Goal: Answer question/provide support: Share knowledge or assist other users

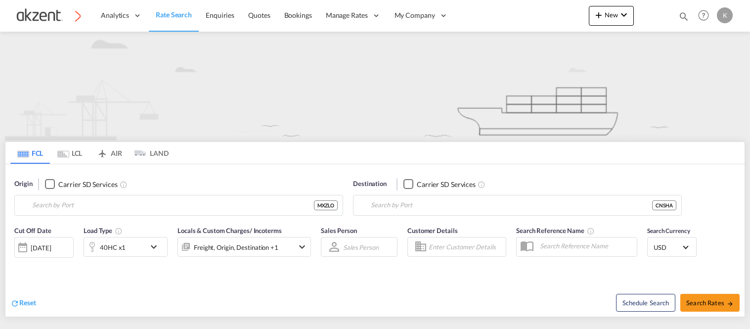
type input "Manzanillo, MXZLO"
type input "[GEOGRAPHIC_DATA], [GEOGRAPHIC_DATA]"
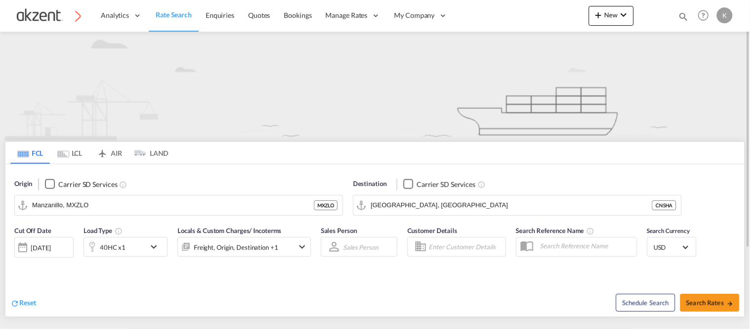
click at [684, 13] on md-icon "icon-magnify" at bounding box center [684, 16] width 11 height 11
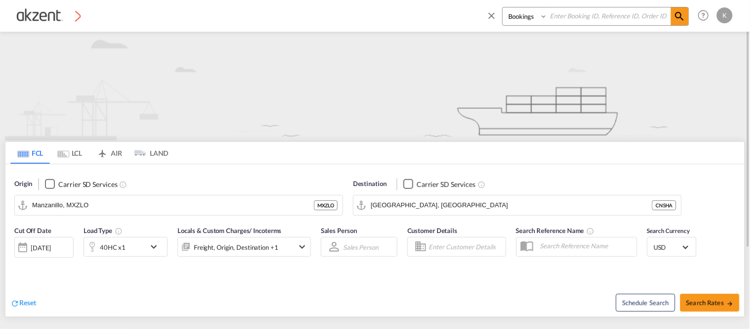
drag, startPoint x: 522, startPoint y: 14, endPoint x: 522, endPoint y: 20, distance: 5.9
click at [522, 14] on select "Bookings Quotes Enquiries" at bounding box center [526, 16] width 47 height 18
select select "Inquiry"
click at [503, 7] on select "Bookings Quotes Enquiries" at bounding box center [526, 16] width 47 height 18
click at [575, 14] on input at bounding box center [609, 15] width 123 height 17
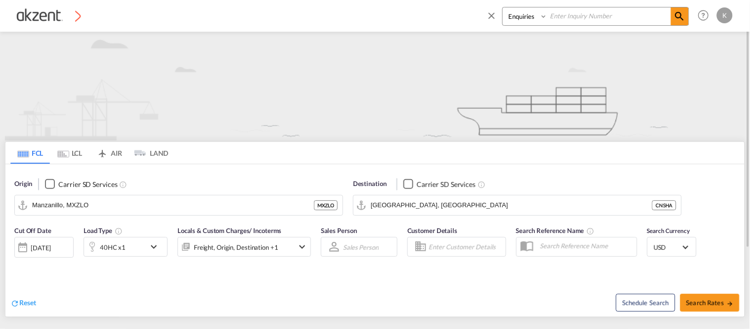
paste input "INQ55726456"
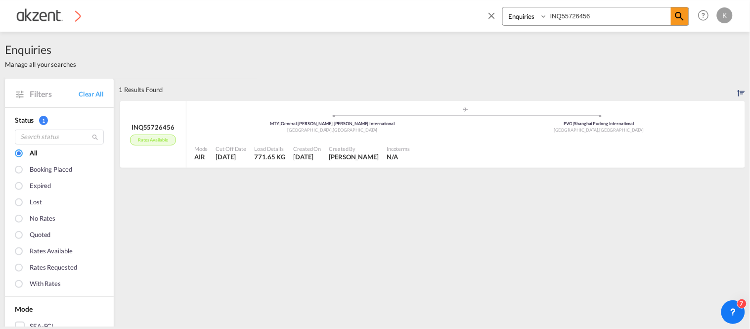
click at [561, 12] on input "INQ55726456" at bounding box center [609, 15] width 123 height 17
click at [560, 14] on input "INQ55726456" at bounding box center [609, 15] width 123 height 17
paste input "74566295"
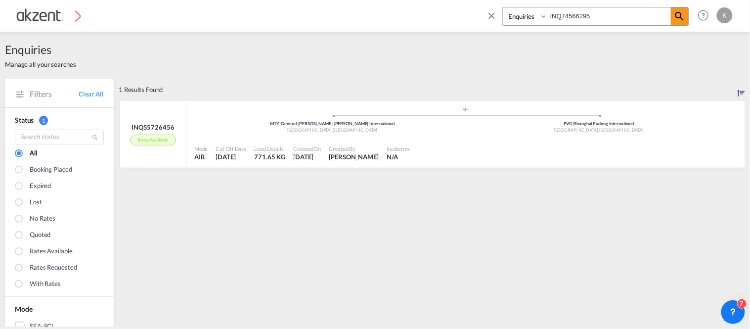
type input "INQ74566295"
click at [434, 150] on div at bounding box center [580, 153] width 322 height 22
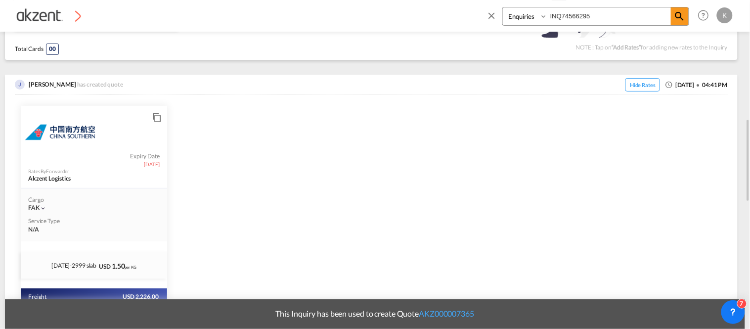
scroll to position [696, 0]
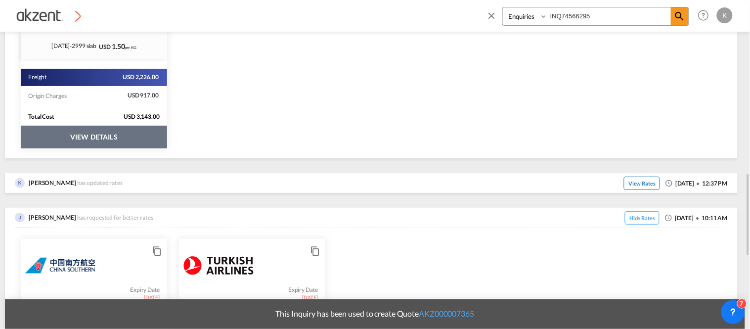
click at [637, 182] on span "View Rates" at bounding box center [642, 183] width 36 height 13
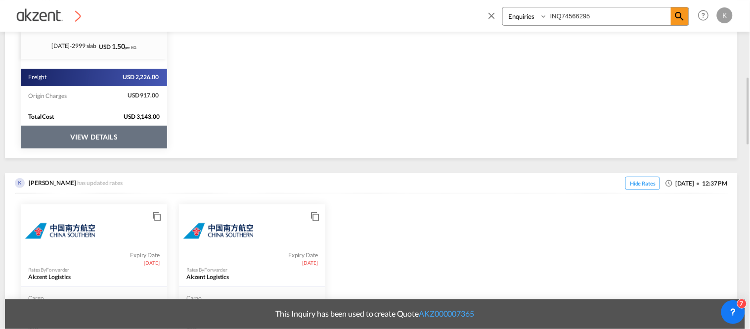
scroll to position [641, 0]
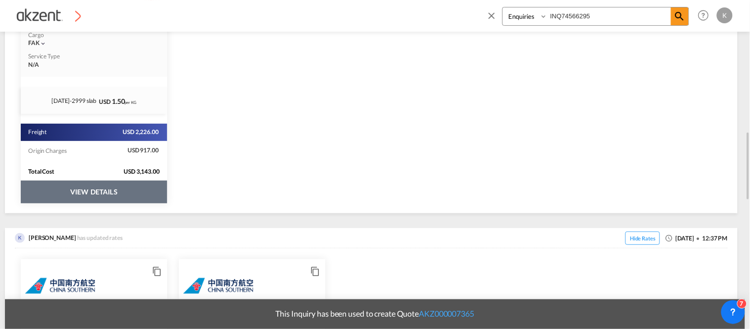
click at [142, 191] on button "VIEW DETAILS" at bounding box center [94, 192] width 146 height 23
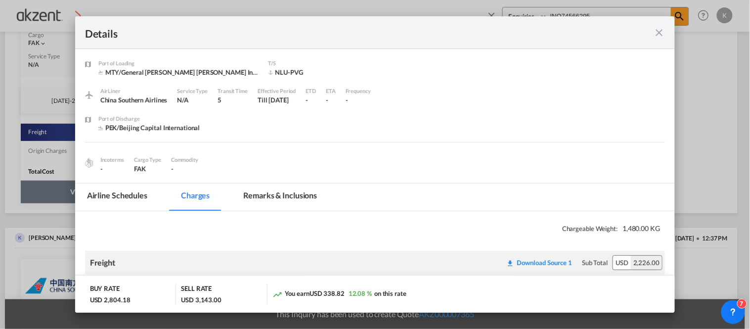
click at [660, 32] on md-icon "icon-close fg-AAA8AD m-0 cursor" at bounding box center [659, 33] width 12 height 12
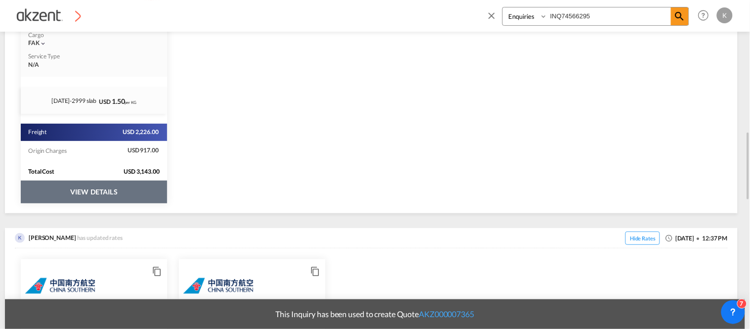
click at [107, 190] on button "VIEW DETAILS" at bounding box center [94, 192] width 146 height 23
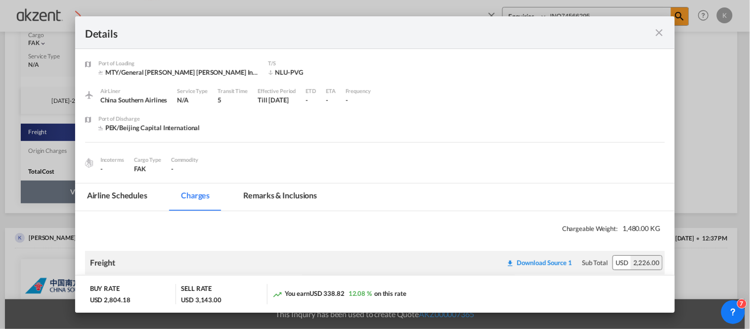
click at [664, 33] on md-icon "icon-close fg-AAA8AD m-0 cursor" at bounding box center [659, 33] width 12 height 12
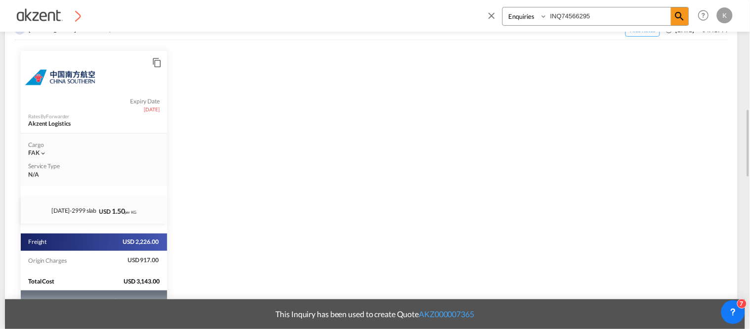
scroll to position [476, 0]
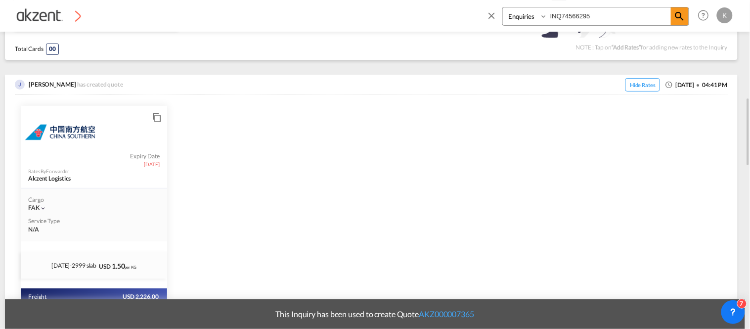
click at [157, 113] on md-icon "icon-content-copy" at bounding box center [155, 114] width 7 height 7
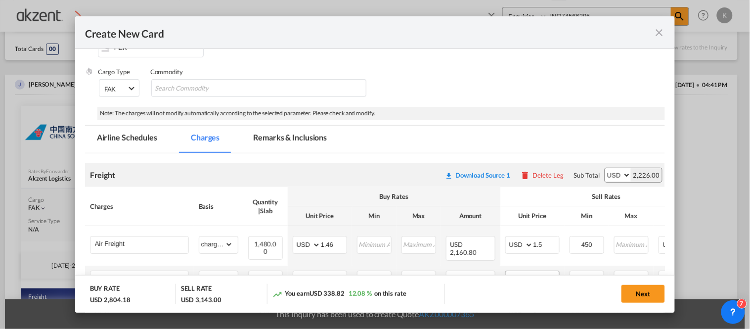
scroll to position [165, 0]
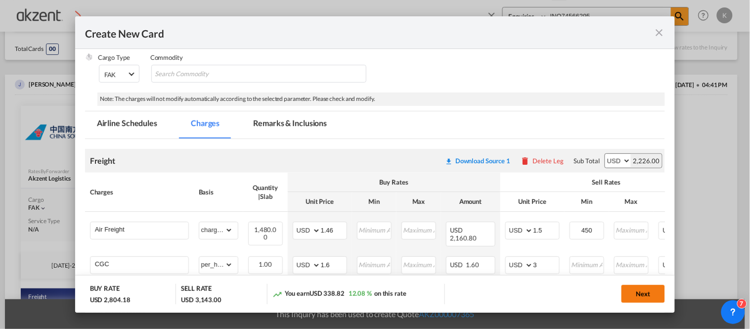
click at [640, 295] on button "Next" at bounding box center [644, 294] width 44 height 18
type input "[DATE]"
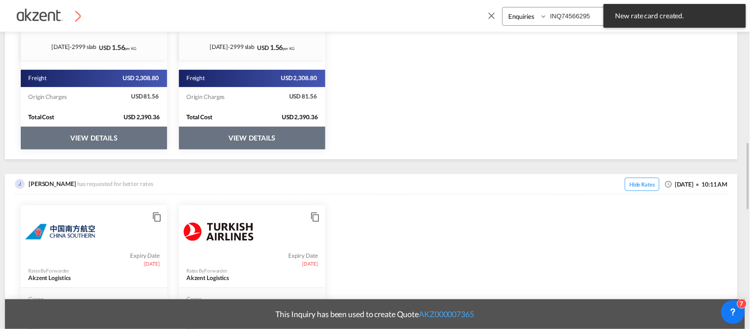
scroll to position [971, 0]
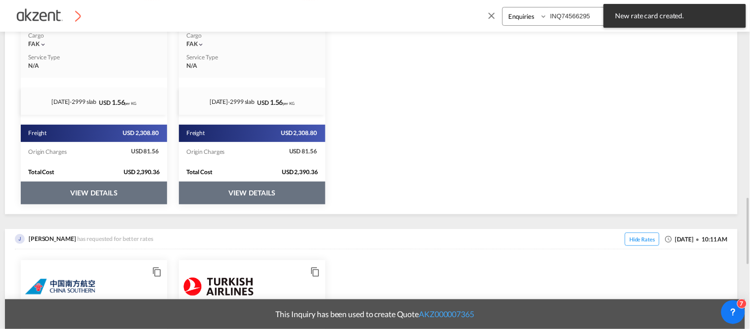
click at [167, 180] on div "Total Cost USD 2,390.36" at bounding box center [94, 172] width 146 height 18
click at [167, 188] on button "VIEW DETAILS" at bounding box center [94, 193] width 146 height 23
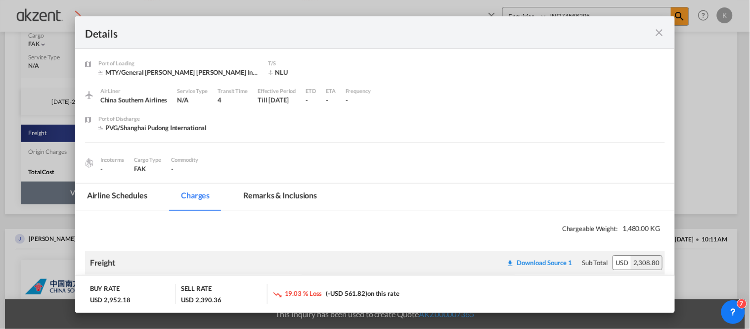
click at [659, 35] on md-icon "icon-close fg-AAA8AD m-0 cursor" at bounding box center [659, 33] width 12 height 12
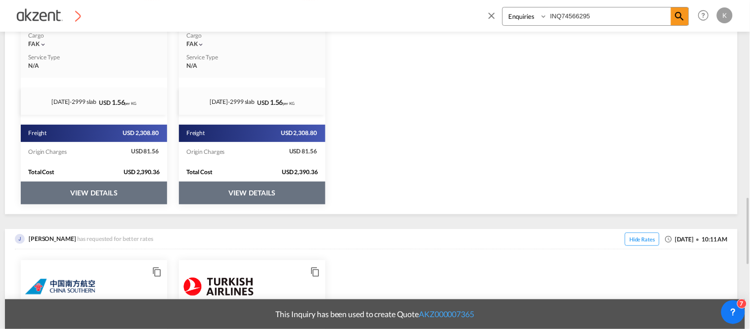
scroll to position [861, 0]
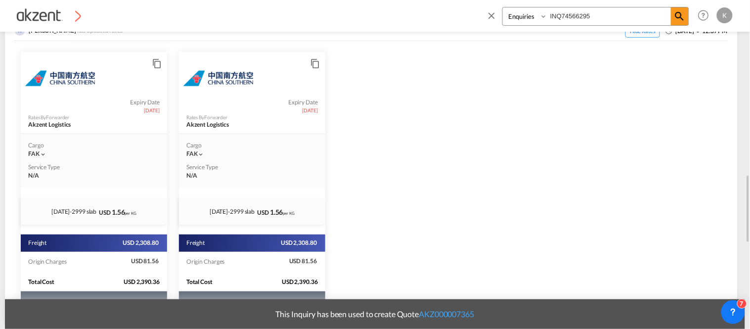
click at [160, 65] on md-icon "icon-content-copy" at bounding box center [155, 60] width 7 height 7
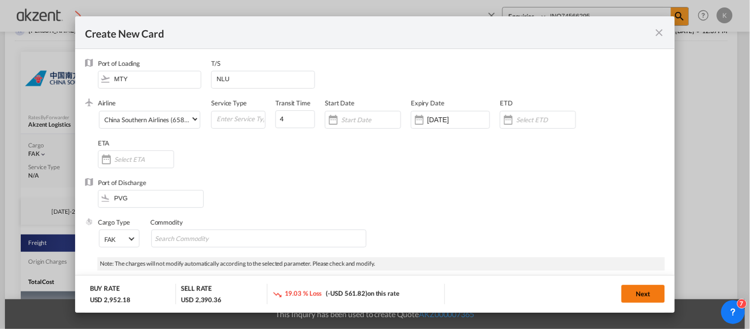
click at [639, 290] on button "Next" at bounding box center [644, 294] width 44 height 18
type input "[DATE]"
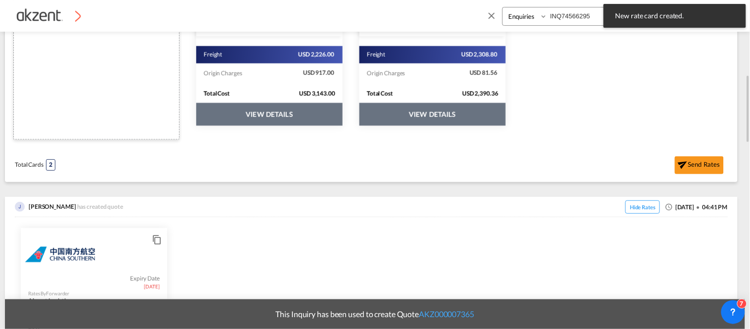
scroll to position [256, 0]
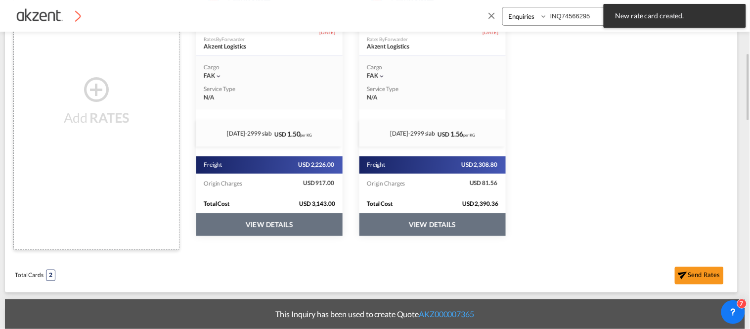
click at [305, 225] on button "VIEW DETAILS" at bounding box center [269, 224] width 146 height 23
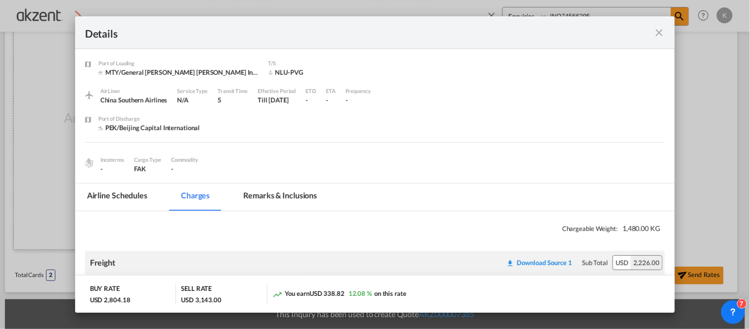
click at [660, 37] on md-icon "icon-close fg-AAA8AD m-0 cursor" at bounding box center [659, 33] width 12 height 12
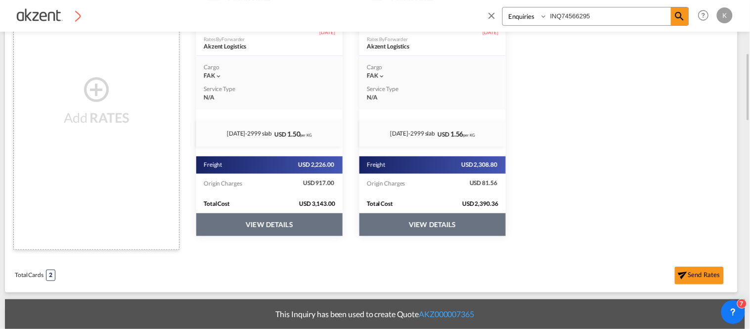
click at [343, 234] on button "VIEW DETAILS" at bounding box center [269, 224] width 146 height 23
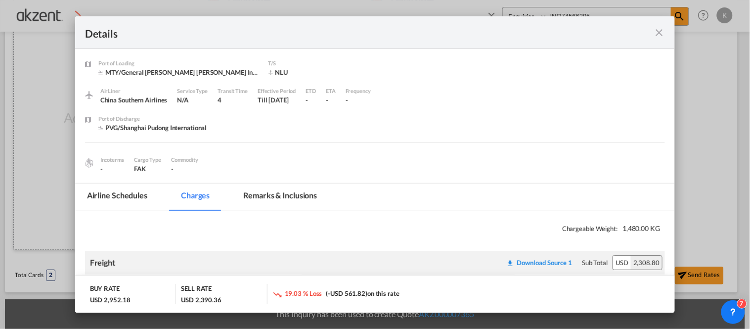
click at [659, 34] on md-icon "icon-close fg-AAA8AD m-0 cursor" at bounding box center [659, 33] width 12 height 12
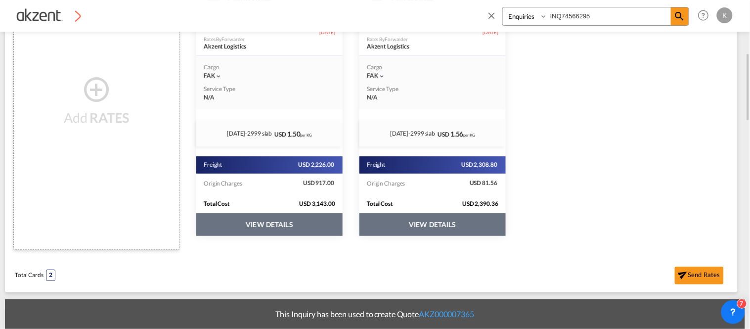
click at [308, 223] on button "VIEW DETAILS" at bounding box center [269, 224] width 146 height 23
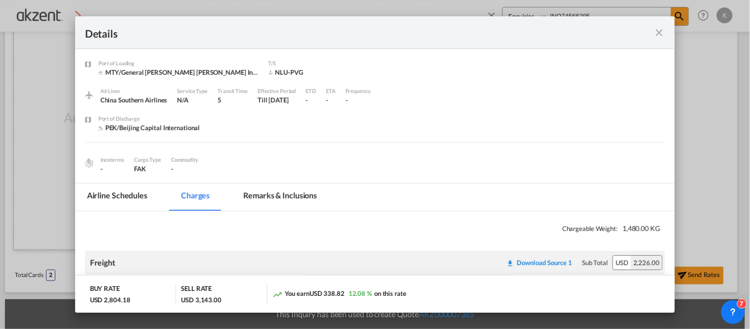
click at [659, 32] on md-icon "icon-close fg-AAA8AD m-0 cursor" at bounding box center [659, 33] width 12 height 12
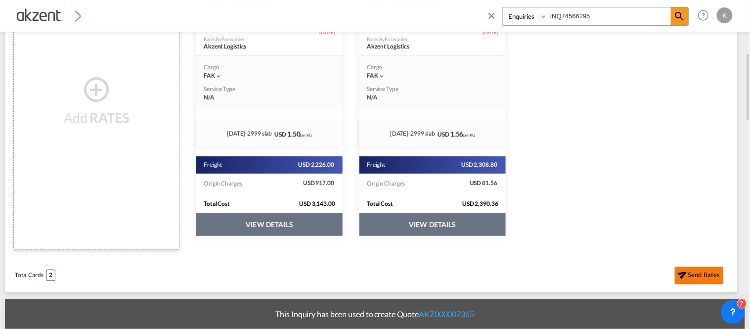
click at [700, 270] on button "Send Rates" at bounding box center [699, 276] width 49 height 18
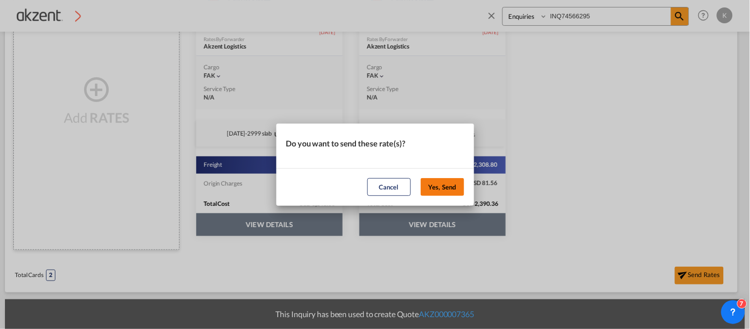
click at [449, 182] on button "Yes, Send" at bounding box center [443, 187] width 44 height 18
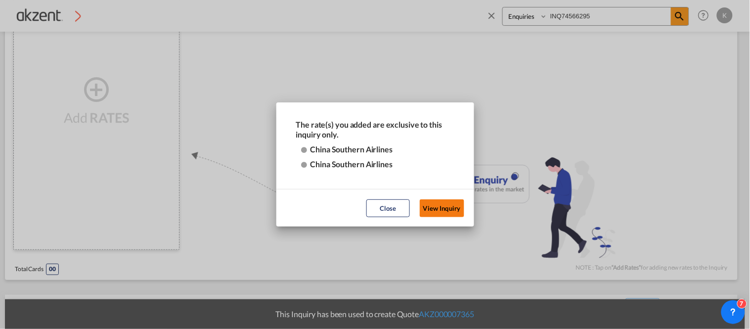
click at [438, 213] on button "View Inquiry" at bounding box center [442, 208] width 45 height 18
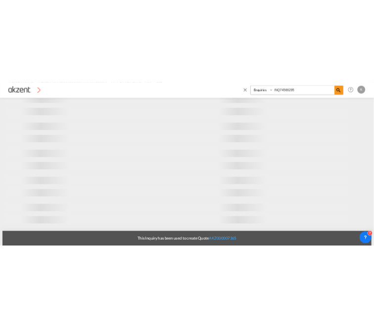
scroll to position [0, 0]
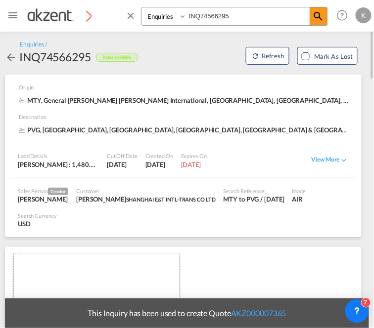
click at [204, 13] on input "INQ74566295" at bounding box center [247, 15] width 123 height 17
paste input "90543984"
type input "INQ90543984"
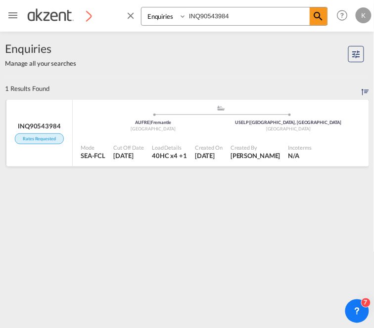
click at [202, 139] on div "Mode SEA-FCL Cut Off Date [DATE] Load Details 40HC x4 +1 Created On [DATE] Crea…" at bounding box center [221, 152] width 296 height 30
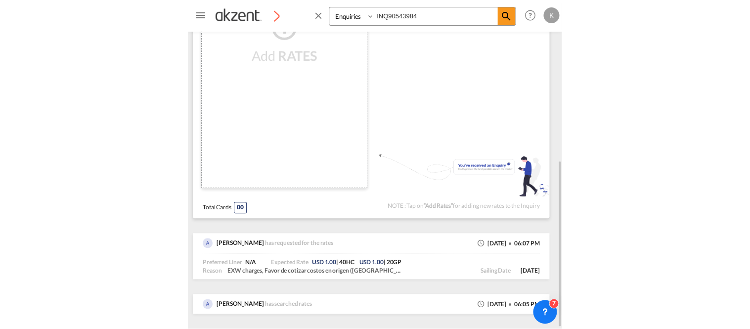
scroll to position [208, 0]
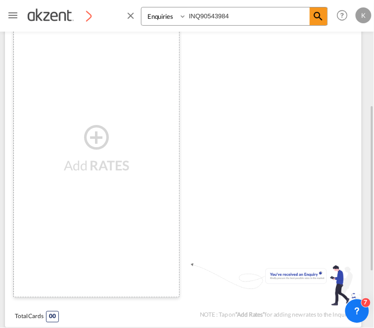
click at [100, 131] on md-icon "icon-plus-circle-outline" at bounding box center [97, 137] width 30 height 12
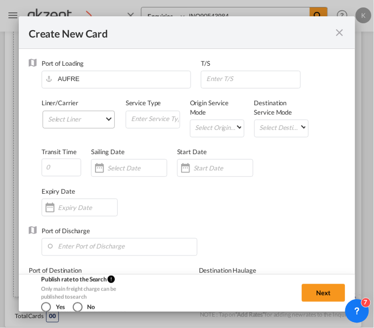
type input "Basic Ocean Freight"
click at [94, 123] on md-select "Select Liner 2HM LOGISTICS D.O.O AAXL GLOBAL SHIPPING LINES LLC [PERSON_NAME] S…" at bounding box center [79, 120] width 72 height 18
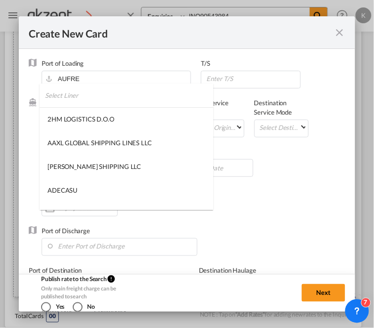
click at [105, 98] on input "search" at bounding box center [129, 96] width 168 height 24
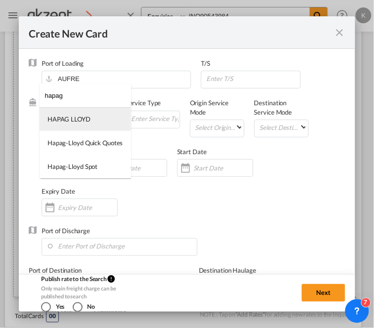
type input "hapag"
click at [104, 114] on md-option "HAPAG LLOYD" at bounding box center [86, 119] width 92 height 24
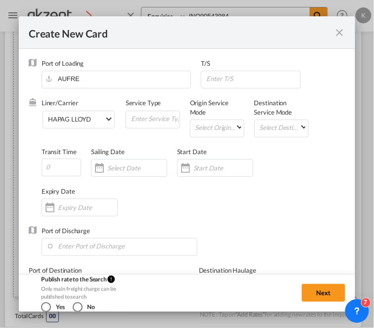
click at [282, 199] on div "Liner/Carrier HAPAG [PERSON_NAME] Service Type Origin Service Mode Select Origi…" at bounding box center [194, 162] width 304 height 128
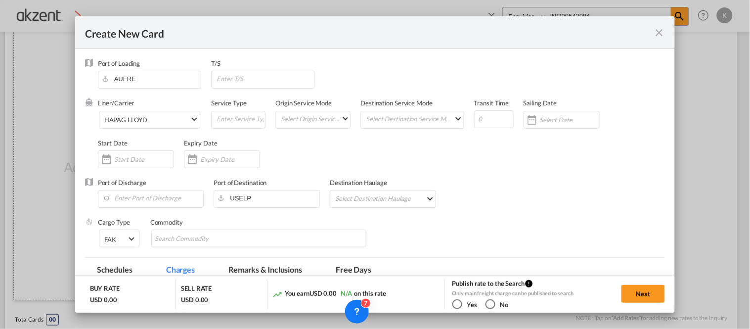
scroll to position [209, 0]
click at [248, 80] on input "Create New Card ..." at bounding box center [265, 78] width 99 height 15
paste input "[GEOGRAPHIC_DATA], SG; [GEOGRAPHIC_DATA], [GEOGRAPHIC_DATA]; [GEOGRAPHIC_DATA],…"
drag, startPoint x: 243, startPoint y: 81, endPoint x: 195, endPoint y: 79, distance: 48.5
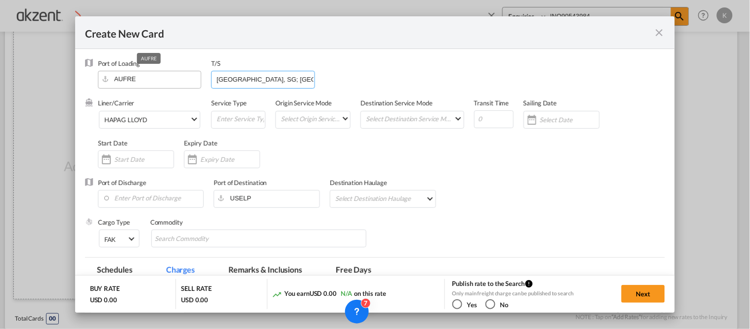
click at [195, 79] on div "Port of Loading AUFRE T/S SINGAPORE, SG; [GEOGRAPHIC_DATA], [GEOGRAPHIC_DATA]; …" at bounding box center [382, 79] width 568 height 40
click at [250, 80] on input "[GEOGRAPHIC_DATA], SG; [GEOGRAPHIC_DATA], [GEOGRAPHIC_DATA]; [GEOGRAPHIC_DATA],…" at bounding box center [265, 78] width 99 height 15
drag, startPoint x: 252, startPoint y: 80, endPoint x: 270, endPoint y: 81, distance: 17.3
click at [270, 81] on input "[GEOGRAPHIC_DATA], SG; [GEOGRAPHIC_DATA], [GEOGRAPHIC_DATA]; [GEOGRAPHIC_DATA],…" at bounding box center [265, 78] width 99 height 15
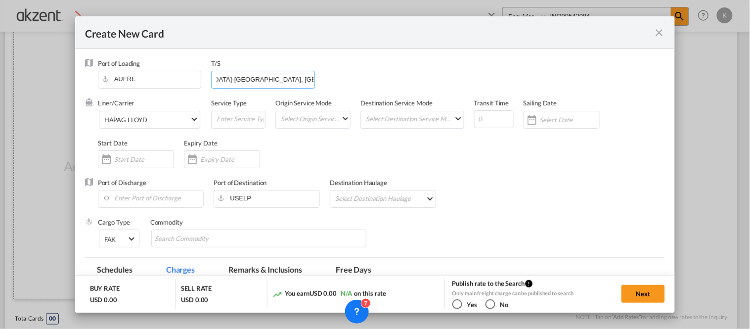
drag, startPoint x: 288, startPoint y: 80, endPoint x: 254, endPoint y: 79, distance: 34.1
click at [254, 79] on input "[GEOGRAPHIC_DATA]-[GEOGRAPHIC_DATA], [GEOGRAPHIC_DATA]; [GEOGRAPHIC_DATA], [GEO…" at bounding box center [265, 78] width 99 height 15
drag, startPoint x: 285, startPoint y: 77, endPoint x: 389, endPoint y: 77, distance: 103.9
click at [389, 77] on div "Port of Loading AUFRE T/S [GEOGRAPHIC_DATA]-[GEOGRAPHIC_DATA]-[GEOGRAPHIC_DATA]…" at bounding box center [382, 79] width 568 height 40
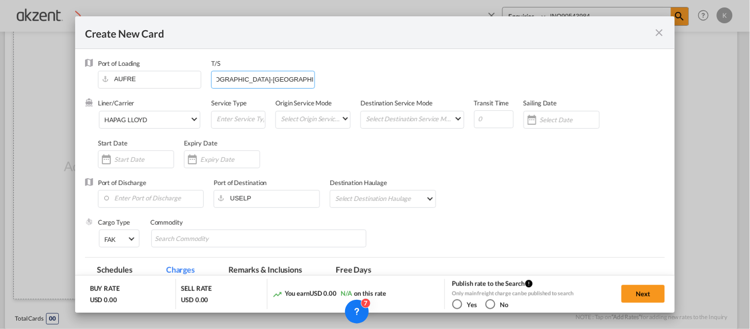
scroll to position [0, 0]
drag, startPoint x: 275, startPoint y: 77, endPoint x: 193, endPoint y: 73, distance: 81.7
click at [193, 73] on div "Port of Loading AUFRE T/S [GEOGRAPHIC_DATA]-[GEOGRAPHIC_DATA]-[GEOGRAPHIC_DATA]" at bounding box center [382, 79] width 568 height 40
type input "[GEOGRAPHIC_DATA]-[GEOGRAPHIC_DATA]-[GEOGRAPHIC_DATA]"
click at [388, 74] on div "Port of Loading AUFRE T/S [GEOGRAPHIC_DATA]-[GEOGRAPHIC_DATA]-[GEOGRAPHIC_DATA]" at bounding box center [382, 79] width 568 height 40
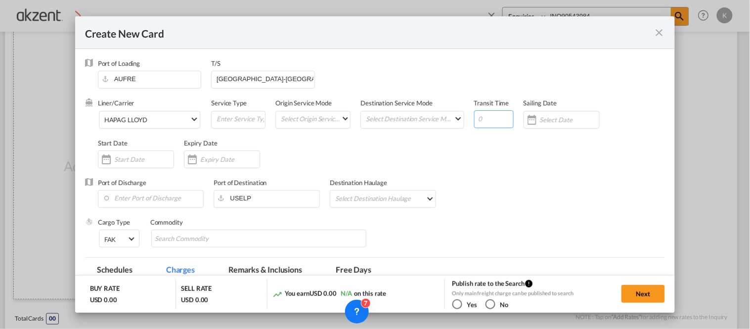
click at [485, 120] on input "Create New Card ..." at bounding box center [494, 119] width 40 height 18
type input "79"
click at [190, 162] on div "Create New Card ..." at bounding box center [192, 159] width 16 height 20
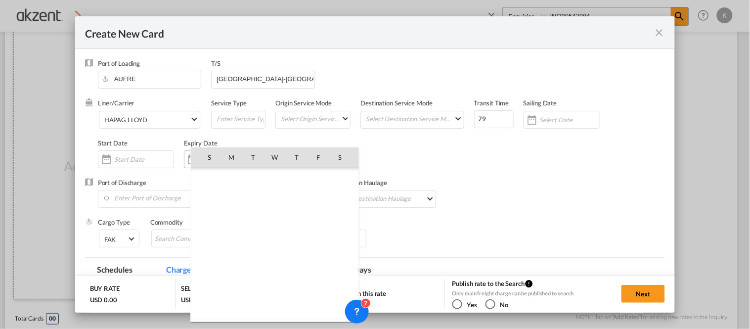
scroll to position [228984, 0]
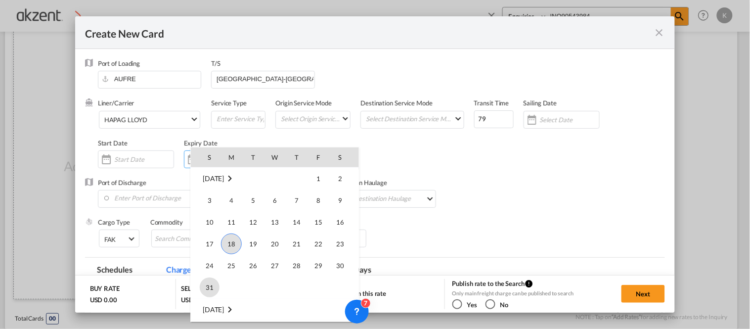
click at [214, 283] on span "31" at bounding box center [210, 287] width 20 height 20
type input "[DATE]"
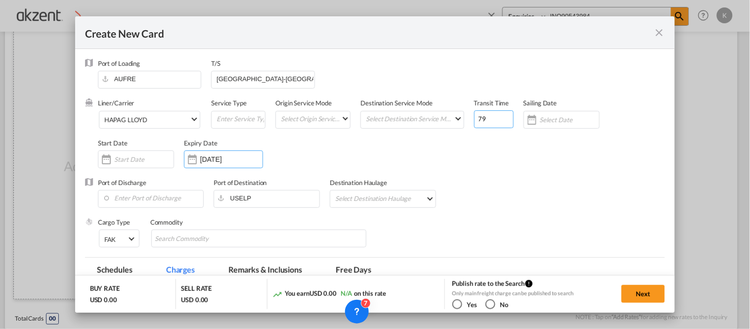
click at [500, 165] on div "Liner/Carrier HAPAG [PERSON_NAME] Service Type Origin Service Mode Select Origi…" at bounding box center [382, 137] width 568 height 79
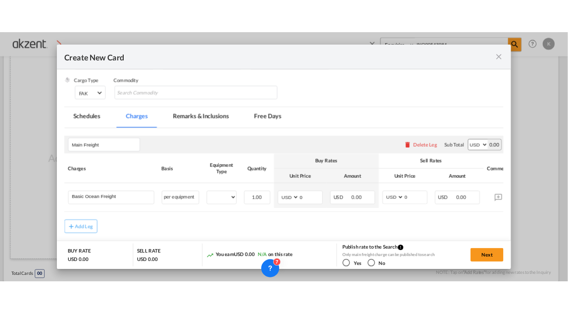
scroll to position [165, 0]
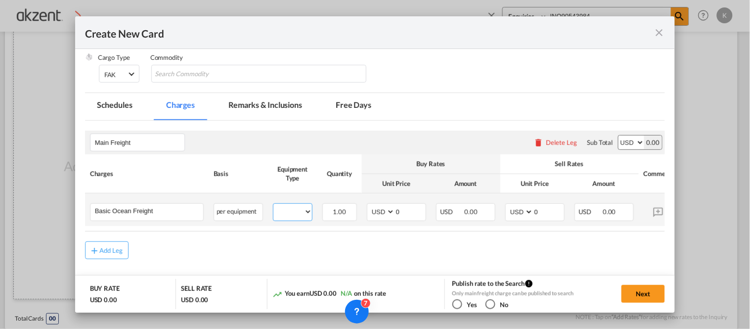
click at [287, 212] on select "40HC 20GP" at bounding box center [293, 211] width 39 height 13
select select "20GP"
click at [274, 205] on select "40HC 20GP" at bounding box center [293, 211] width 39 height 13
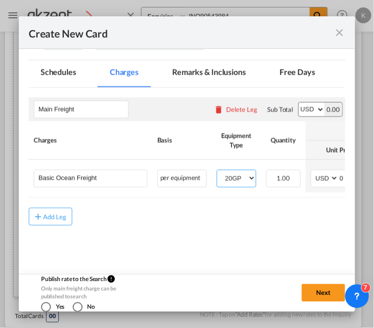
scroll to position [292, 0]
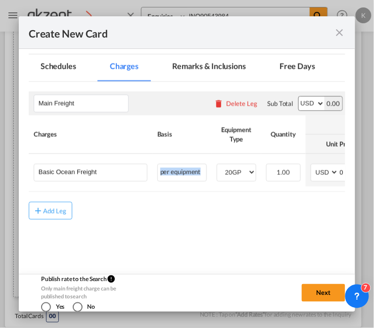
drag, startPoint x: 155, startPoint y: 192, endPoint x: 169, endPoint y: 191, distance: 14.4
click at [169, 191] on table "Charges Basis Equipment Type Quantity Buy Rates Sell Rates Comments Action Unit…" at bounding box center [342, 154] width 627 height 77
click at [170, 204] on rate-modification "Main Freight Please enter leg name Leg Name Already Exists Delete Leg Sub Total…" at bounding box center [187, 151] width 317 height 138
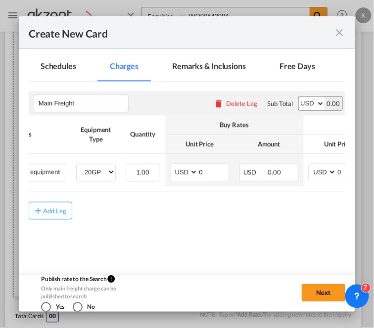
scroll to position [0, 142]
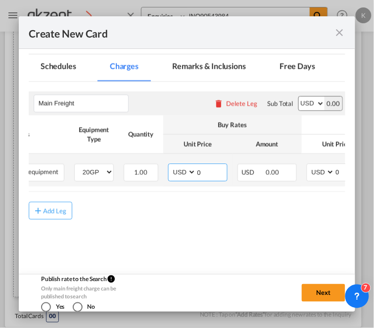
click at [210, 172] on input "0" at bounding box center [211, 172] width 31 height 15
type input "2882"
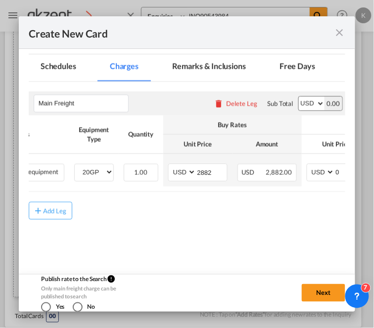
click at [233, 234] on md-content "Main Freight Please enter leg name Leg Name Already Exists Delete Leg Sub Total…" at bounding box center [187, 162] width 317 height 160
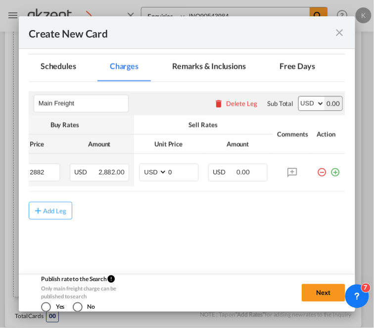
scroll to position [0, 325]
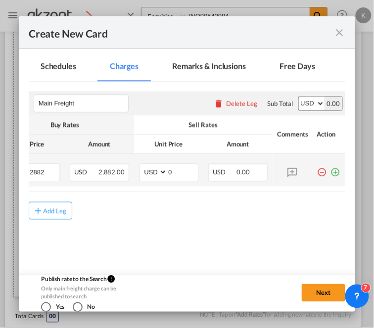
click at [330, 174] on md-icon "icon-plus-circle-outline green-400-fg" at bounding box center [335, 169] width 10 height 10
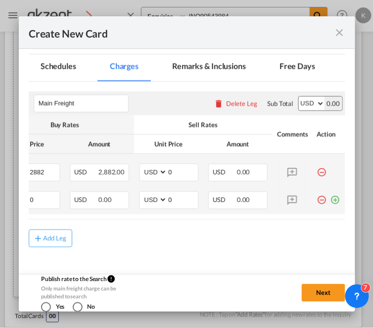
scroll to position [0, 0]
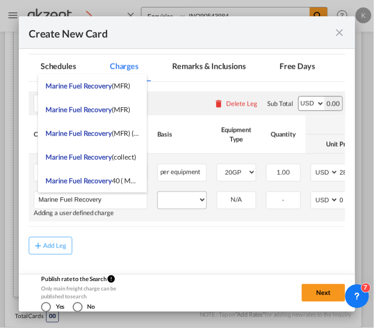
type input "Marine Fuel Recovery"
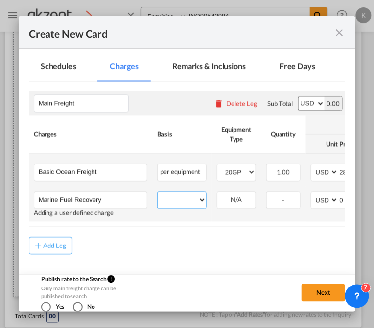
click at [181, 203] on select "per equipment per container per B/L per shipping bill per shipment % on freight…" at bounding box center [182, 200] width 48 height 16
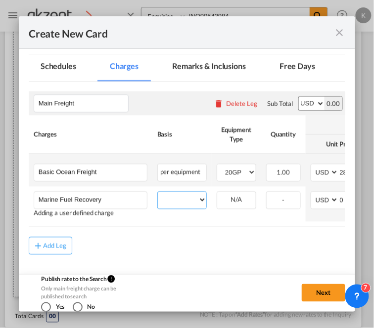
select select "per equipment"
click at [158, 192] on select "per equipment per container per B/L per shipping bill per shipment % on freight…" at bounding box center [182, 200] width 48 height 16
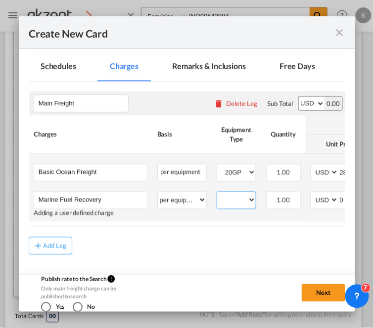
click at [233, 198] on select "40HC 20GP" at bounding box center [236, 200] width 39 height 13
select select "20GP"
click at [217, 194] on select "40HC 20GP" at bounding box center [236, 200] width 39 height 13
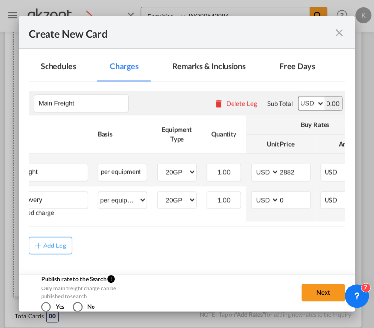
scroll to position [0, 60]
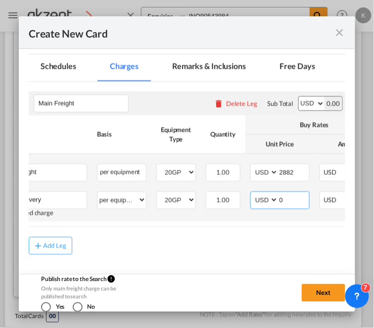
click at [293, 203] on input "0" at bounding box center [293, 199] width 31 height 15
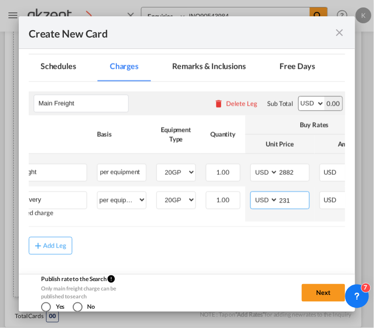
type input "231"
click at [278, 243] on div "Add Leg" at bounding box center [187, 246] width 317 height 18
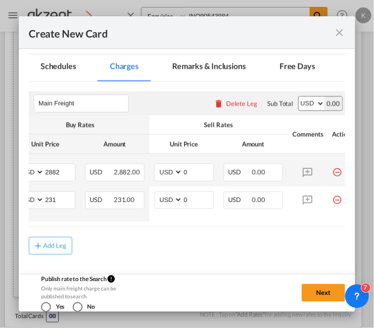
scroll to position [0, 325]
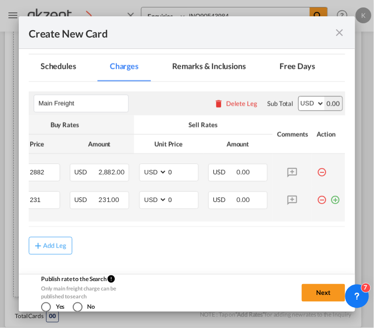
click at [330, 201] on md-icon "icon-plus-circle-outline green-400-fg" at bounding box center [335, 197] width 10 height 10
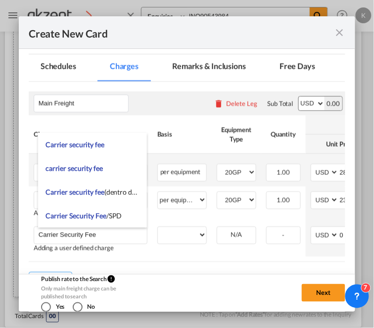
type input "Carrier Security Fee"
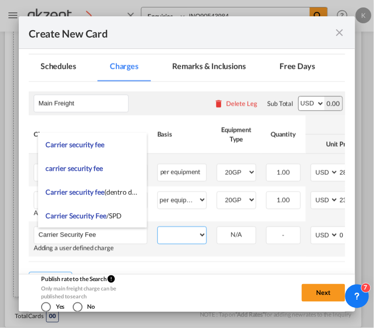
click at [194, 236] on select "per equipment per container per B/L per shipping bill per shipment % on freight…" at bounding box center [182, 236] width 48 height 16
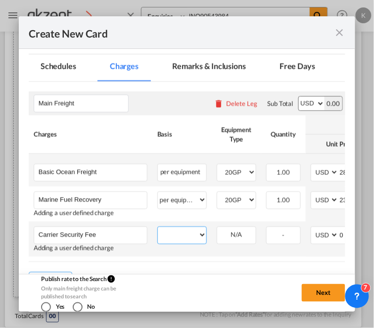
select select "per equipment"
click at [158, 228] on select "per equipment per container per B/L per shipping bill per shipment % on freight…" at bounding box center [182, 236] width 48 height 16
click at [231, 238] on select "40HC 20GP" at bounding box center [236, 235] width 39 height 13
select select "20GP"
click at [217, 229] on select "40HC 20GP" at bounding box center [236, 235] width 39 height 13
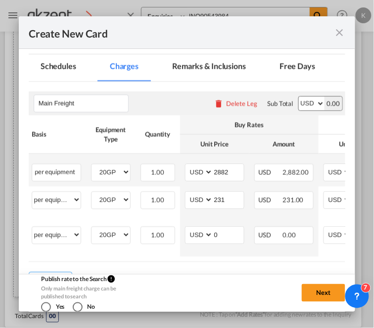
scroll to position [0, 127]
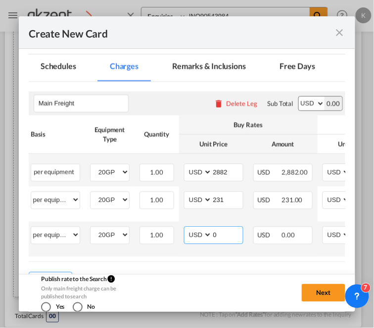
click at [228, 235] on input "0" at bounding box center [227, 235] width 31 height 15
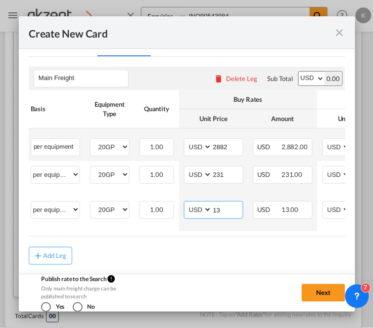
type input "13"
click at [228, 260] on div "Add Leg" at bounding box center [187, 256] width 317 height 18
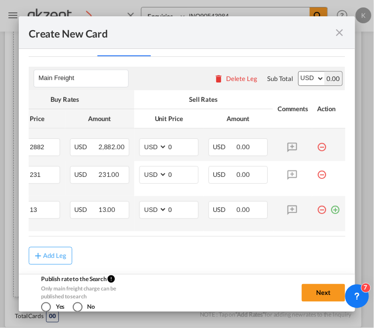
click at [330, 209] on md-icon "icon-plus-circle-outline green-400-fg" at bounding box center [335, 207] width 10 height 10
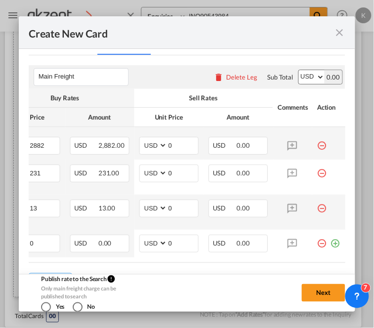
scroll to position [0, 0]
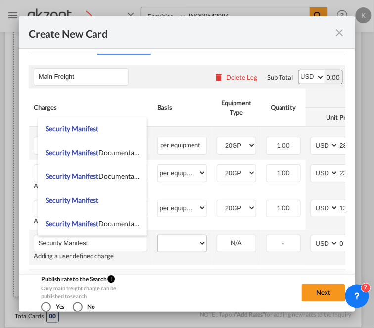
type input "Security Manifest"
click at [176, 244] on select "per equipment per container per B/L per shipping bill per shipment % on freight…" at bounding box center [182, 244] width 48 height 16
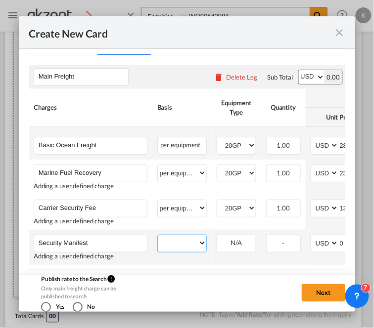
select select "per equipment"
click at [158, 236] on select "per equipment per container per B/L per shipping bill per shipment % on freight…" at bounding box center [182, 244] width 48 height 16
click at [247, 244] on select "40HC 20GP" at bounding box center [236, 243] width 39 height 13
select select "20GP"
click at [217, 237] on select "40HC 20GP" at bounding box center [236, 243] width 39 height 13
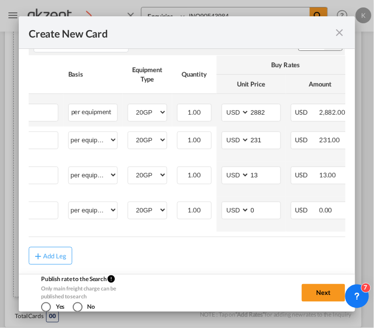
scroll to position [0, 125]
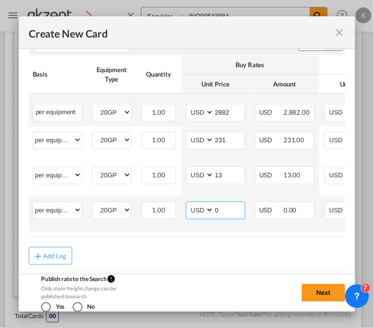
click at [233, 209] on input "0" at bounding box center [229, 209] width 31 height 15
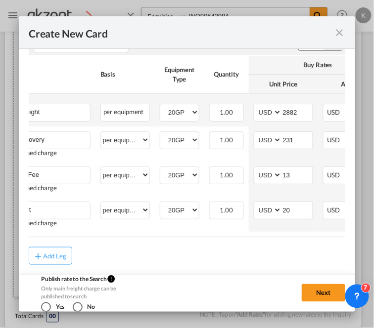
scroll to position [0, 60]
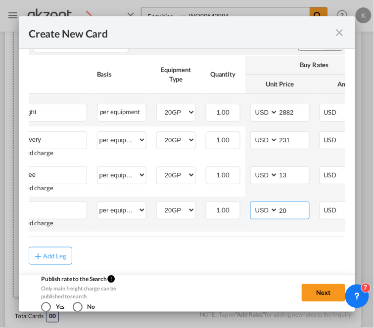
click at [292, 211] on input "20" at bounding box center [293, 209] width 31 height 15
type input "2"
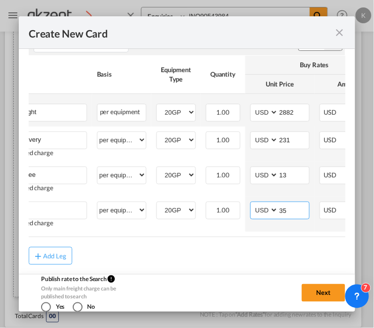
type input "35"
click at [260, 254] on div "Add Leg" at bounding box center [187, 256] width 317 height 18
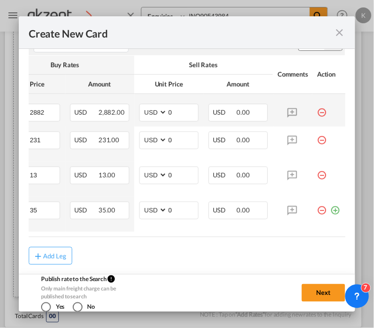
scroll to position [0, 325]
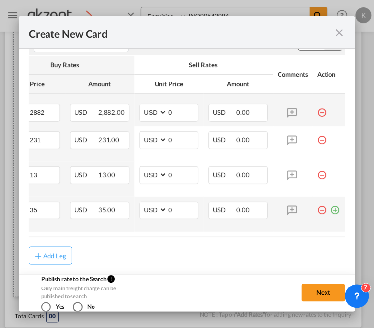
click at [330, 208] on md-icon "icon-plus-circle-outline green-400-fg" at bounding box center [335, 207] width 10 height 10
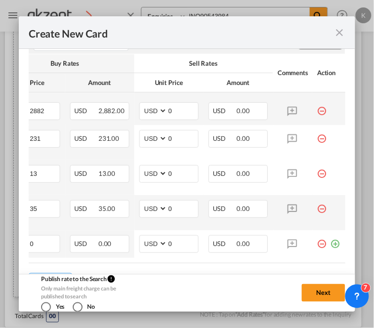
scroll to position [0, 0]
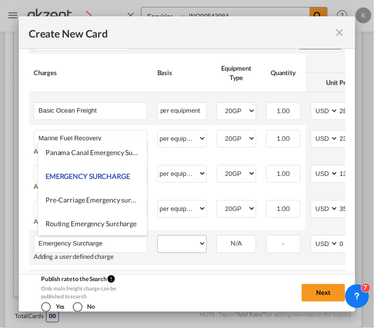
type input "Emergency Surcharge"
click at [190, 248] on select "per equipment per container per B/L per shipping bill per shipment % on freight…" at bounding box center [182, 244] width 48 height 16
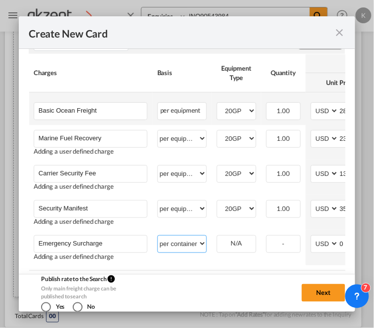
click at [158, 236] on select "per equipment per container per B/L per shipping bill per shipment % on freight…" at bounding box center [182, 244] width 48 height 16
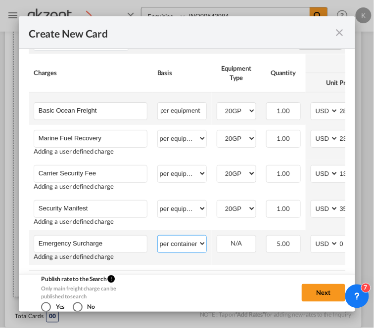
click at [192, 249] on select "per equipment per container per B/L per shipping bill per shipment % on freight…" at bounding box center [182, 244] width 48 height 16
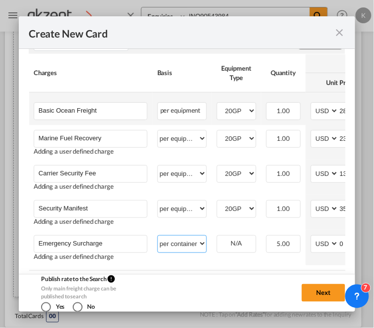
select select "per equipment"
click at [158, 236] on select "per equipment per container per B/L per shipping bill per shipment % on freight…" at bounding box center [182, 244] width 48 height 16
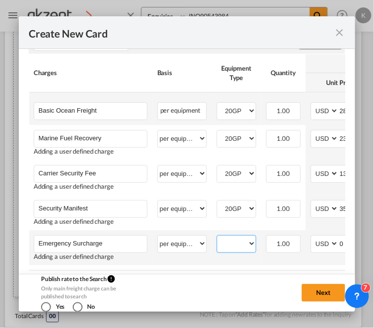
click at [230, 248] on select "40HC 20GP" at bounding box center [236, 243] width 39 height 13
select select "20GP"
click at [217, 237] on select "40HC 20GP" at bounding box center [236, 243] width 39 height 13
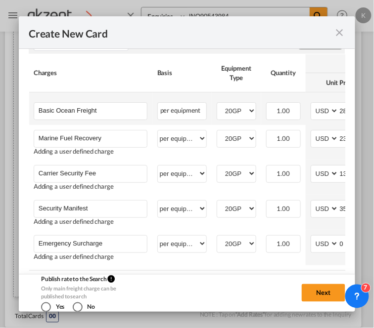
drag, startPoint x: 161, startPoint y: 271, endPoint x: 195, endPoint y: 271, distance: 34.1
click at [184, 271] on table "Charges Basis Equipment Type Quantity Buy Rates Sell Rates Comments Action Unit…" at bounding box center [342, 162] width 627 height 217
click at [215, 270] on table "Charges Basis Equipment Type Quantity Buy Rates Sell Rates Comments Action Unit…" at bounding box center [342, 162] width 627 height 217
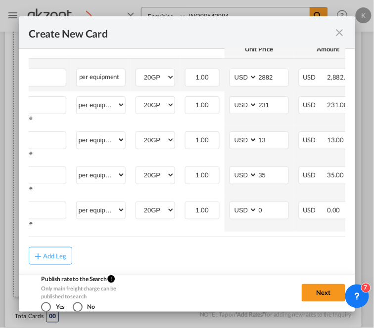
scroll to position [0, 121]
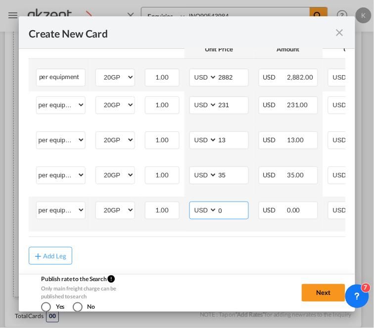
click at [231, 214] on input "0" at bounding box center [233, 209] width 31 height 15
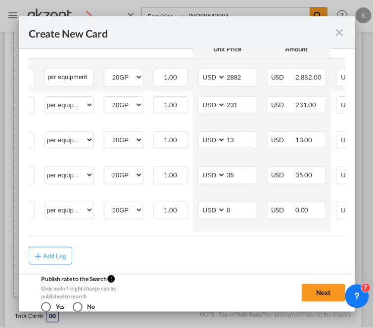
scroll to position [0, 132]
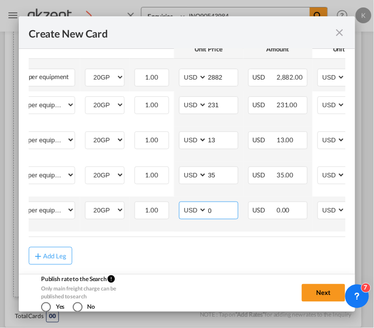
click at [218, 210] on input "0" at bounding box center [222, 209] width 31 height 15
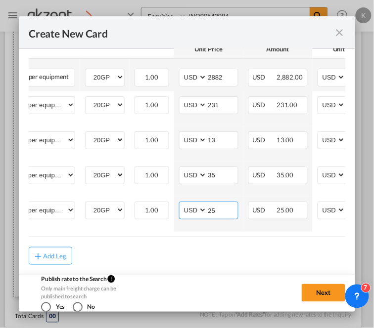
type input "25"
click at [275, 243] on rate-modification "Main Freight Please enter leg name Leg Name Already Exists Delete Leg Sub Total…" at bounding box center [187, 126] width 317 height 279
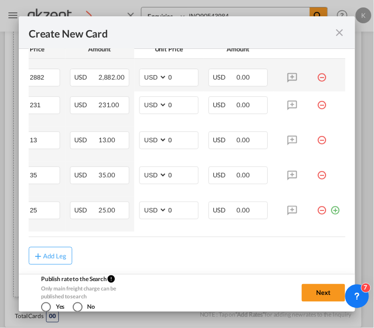
scroll to position [0, 325]
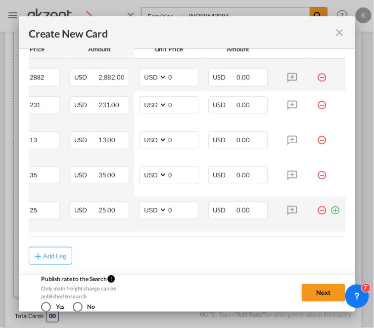
click at [330, 212] on md-icon "icon-plus-circle-outline green-400-fg" at bounding box center [335, 207] width 10 height 10
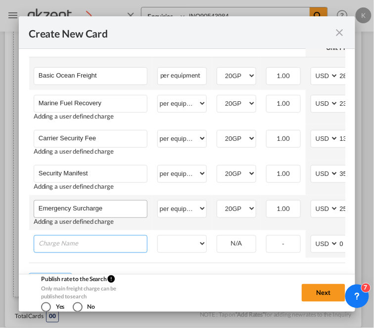
scroll to position [417, 0]
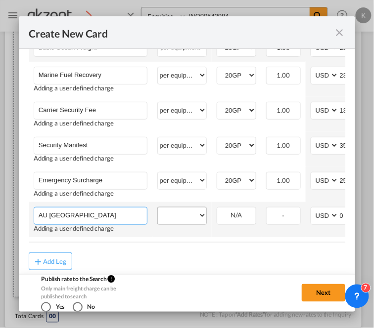
type input "AU [GEOGRAPHIC_DATA]"
click at [192, 216] on select "per equipment per container per B/L per shipping bill per shipment % on freight…" at bounding box center [182, 216] width 48 height 16
select select "per equipment"
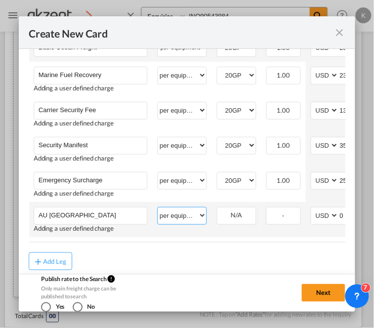
click at [158, 208] on select "per equipment per container per B/L per shipping bill per shipment % on freight…" at bounding box center [182, 216] width 48 height 16
click at [243, 219] on select "40HC 20GP" at bounding box center [236, 215] width 39 height 13
select select "20GP"
click at [217, 209] on select "40HC 20GP" at bounding box center [236, 215] width 39 height 13
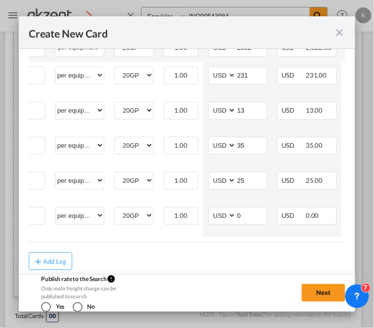
scroll to position [0, 104]
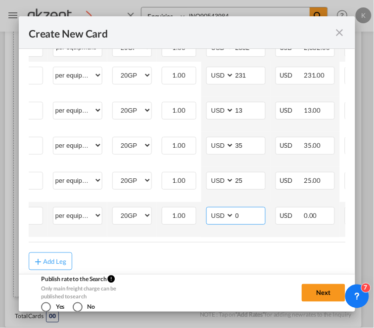
click at [244, 214] on input "0" at bounding box center [249, 215] width 31 height 15
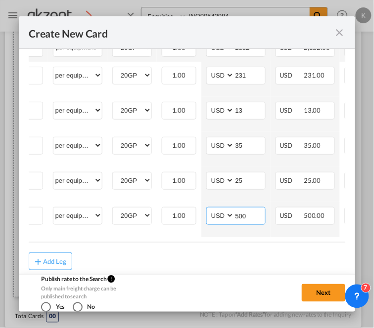
type input "500"
click at [204, 269] on div "Add Leg" at bounding box center [187, 262] width 317 height 18
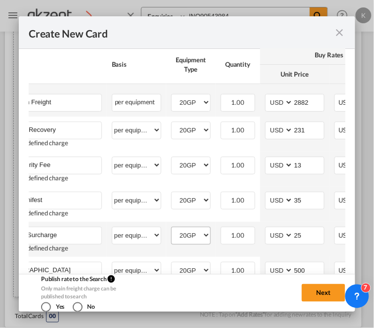
scroll to position [424, 0]
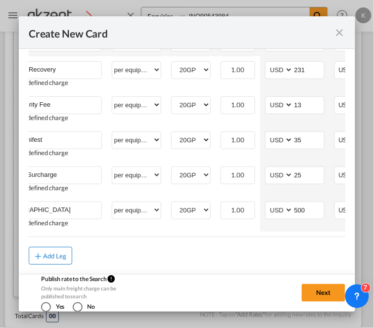
click at [49, 258] on div "Add Leg" at bounding box center [55, 256] width 24 height 6
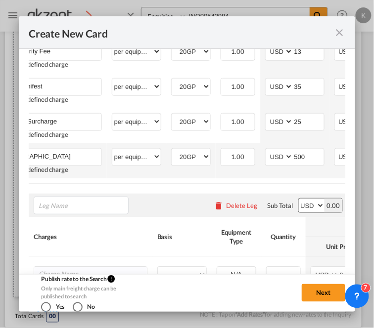
scroll to position [534, 0]
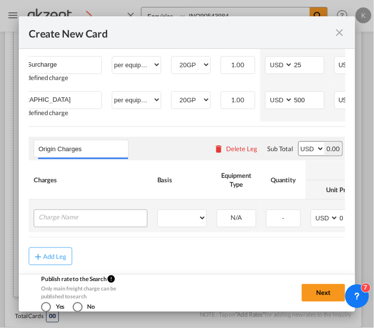
type input "Origin Charges"
click at [114, 227] on div "Create New Card ..." at bounding box center [91, 219] width 114 height 18
click at [115, 220] on input "Charge Name" at bounding box center [93, 217] width 108 height 15
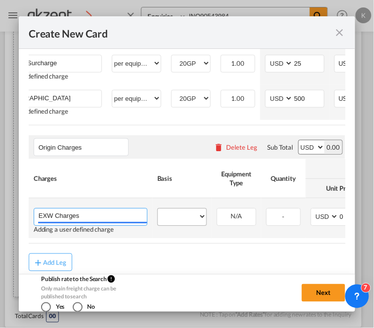
type input "EXW Charges"
click at [182, 217] on select "per equipment per container per B/L per shipping bill per shipment per pallet p…" at bounding box center [182, 217] width 48 height 16
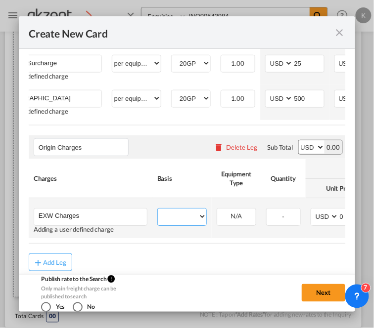
select select "per equipment"
click at [158, 212] on select "per equipment per container per B/L per shipping bill per shipment per pallet p…" at bounding box center [182, 217] width 48 height 16
click at [243, 216] on select "40HC 20GP" at bounding box center [236, 216] width 39 height 13
select select "20GP"
click at [217, 213] on select "40HC 20GP" at bounding box center [236, 216] width 39 height 13
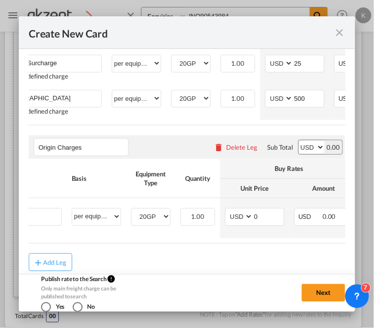
scroll to position [0, 87]
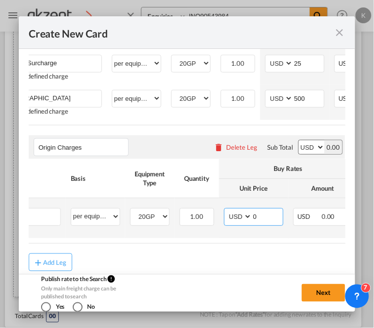
click at [273, 224] on input "0" at bounding box center [267, 216] width 31 height 15
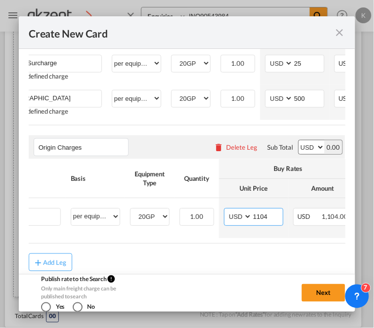
type input "1104"
click at [282, 261] on div "Add Leg" at bounding box center [187, 263] width 317 height 18
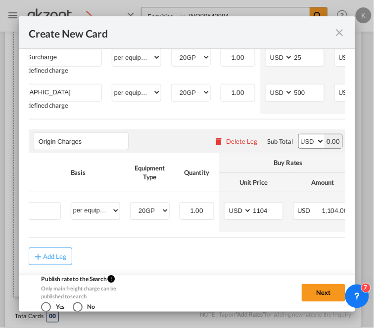
scroll to position [0, 0]
click at [63, 254] on div "Add Leg" at bounding box center [55, 257] width 24 height 6
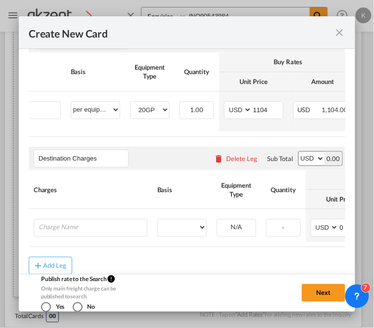
scroll to position [655, 0]
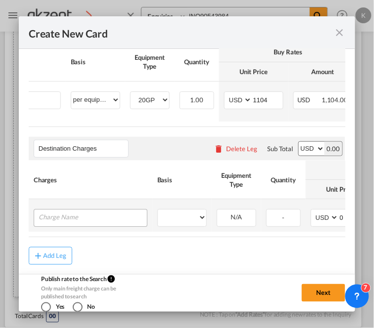
type input "Destination Charges"
click at [115, 219] on input "Charge Name" at bounding box center [93, 217] width 108 height 15
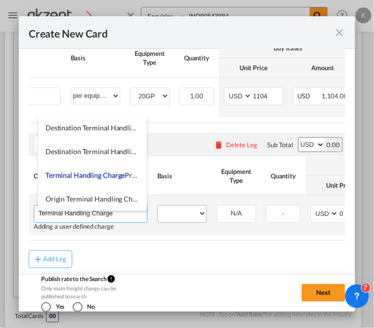
type input "Terminal Handling Charge"
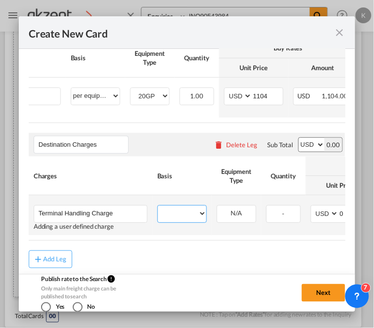
click at [193, 222] on select "per equipment per container per B/L per shipping bill per shipment per pallet p…" at bounding box center [182, 214] width 48 height 16
select select "per equipment"
click at [158, 211] on select "per equipment per container per B/L per shipping bill per shipment per pallet p…" at bounding box center [182, 214] width 48 height 16
click at [244, 217] on select "40HC 20GP" at bounding box center [236, 213] width 39 height 13
select select "20GP"
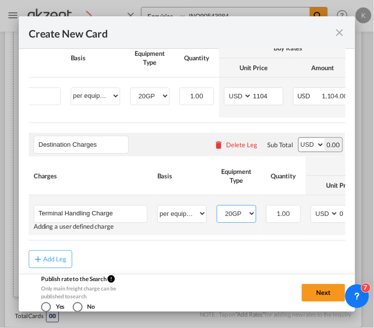
click at [217, 213] on select "40HC 20GP" at bounding box center [236, 213] width 39 height 13
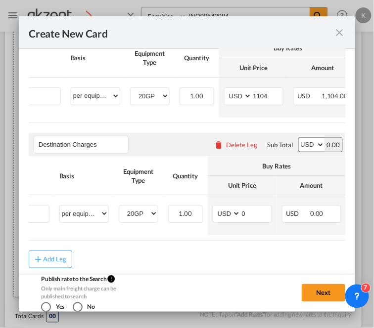
scroll to position [0, 99]
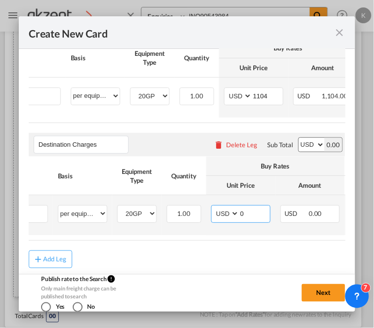
click at [259, 218] on input "0" at bounding box center [254, 213] width 31 height 15
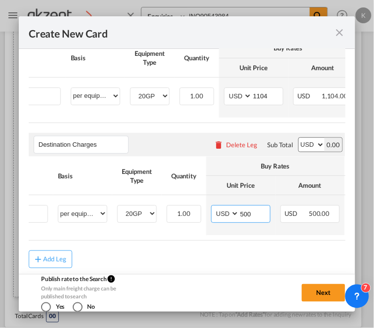
type input "500"
click at [191, 261] on div "Add Leg" at bounding box center [187, 260] width 317 height 18
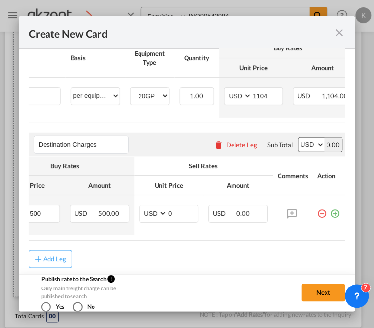
scroll to position [0, 325]
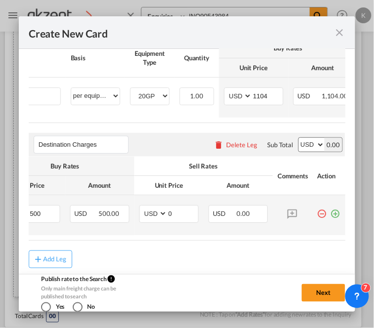
click at [330, 215] on md-icon "icon-plus-circle-outline green-400-fg" at bounding box center [335, 210] width 10 height 10
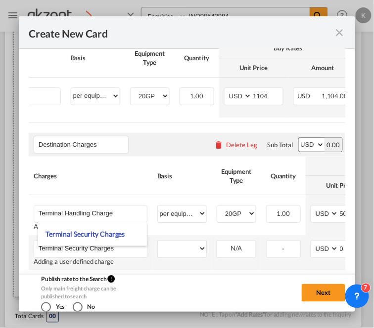
scroll to position [701, 0]
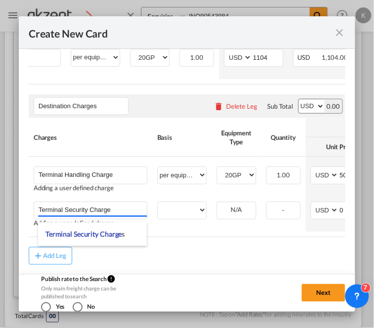
type input "Terminal Security Charge"
click at [186, 250] on div "Add Leg" at bounding box center [187, 256] width 317 height 18
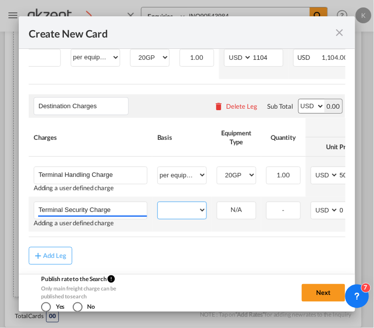
click at [182, 215] on select "per equipment per container per B/L per shipping bill per shipment per pallet p…" at bounding box center [182, 210] width 48 height 16
select select "per equipment"
click at [158, 202] on select "per equipment per container per B/L per shipping bill per shipment per pallet p…" at bounding box center [182, 210] width 48 height 16
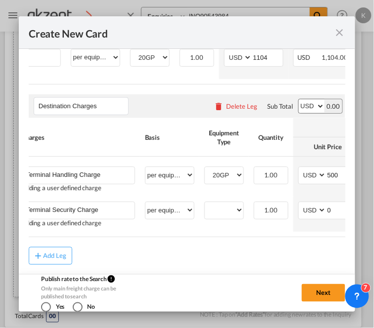
scroll to position [0, 10]
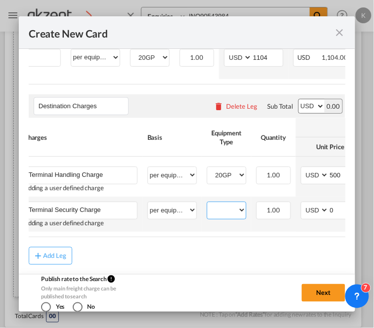
click at [227, 211] on select "40HC 20GP" at bounding box center [226, 210] width 39 height 13
select select "20GP"
click at [207, 204] on select "40HC 20GP" at bounding box center [226, 210] width 39 height 13
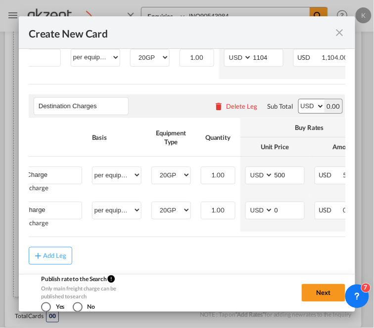
scroll to position [0, 68]
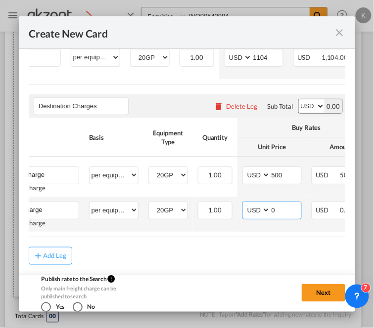
click at [281, 209] on input "0" at bounding box center [286, 209] width 31 height 15
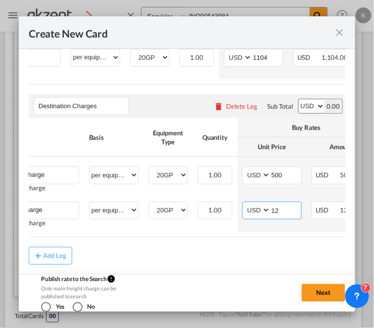
type input "12"
click at [250, 261] on div "Add Leg" at bounding box center [187, 256] width 317 height 18
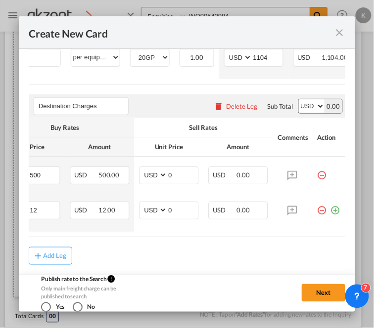
scroll to position [0, 325]
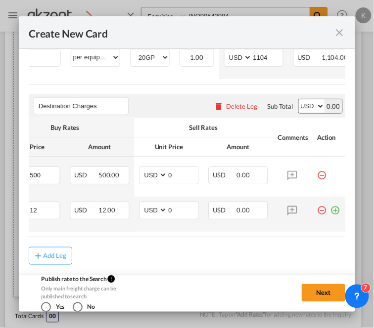
click at [330, 207] on md-icon "icon-plus-circle-outline green-400-fg" at bounding box center [335, 207] width 10 height 10
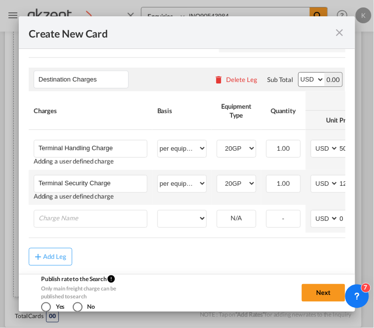
scroll to position [729, 0]
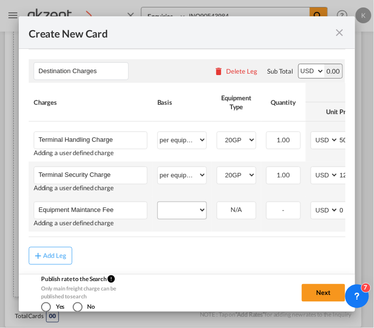
type input "Equipment Maintance Fee"
click at [181, 216] on select "per equipment per container per B/L per shipping bill per shipment per pallet p…" at bounding box center [182, 210] width 48 height 16
select select "per equipment"
click at [158, 208] on select "per equipment per container per B/L per shipping bill per shipment per pallet p…" at bounding box center [182, 210] width 48 height 16
click at [240, 217] on select "40HC 20GP" at bounding box center [236, 210] width 39 height 13
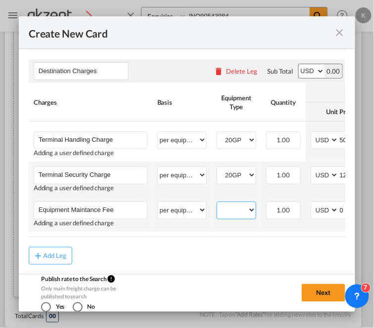
select select "20GP"
click at [217, 209] on select "40HC 20GP" at bounding box center [236, 210] width 39 height 13
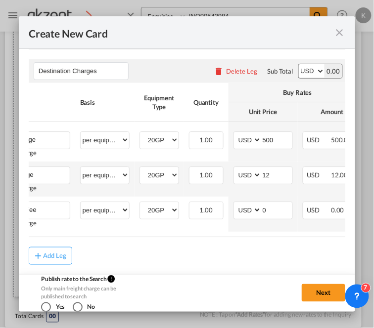
scroll to position [0, 79]
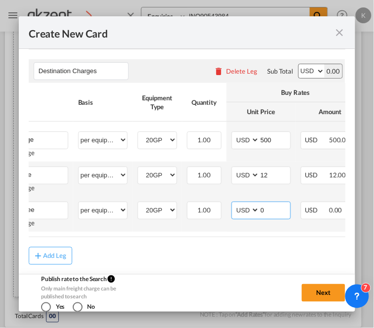
click at [279, 216] on input "0" at bounding box center [275, 209] width 31 height 15
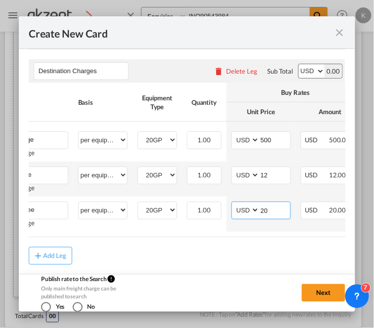
type input "20"
click at [214, 261] on div "Add Leg" at bounding box center [187, 256] width 317 height 18
drag, startPoint x: 204, startPoint y: 242, endPoint x: 196, endPoint y: 244, distance: 7.7
click at [199, 237] on table "Charges Basis Equipment Type Quantity Buy Rates Sell Rates Comments Action Unit…" at bounding box center [263, 160] width 627 height 154
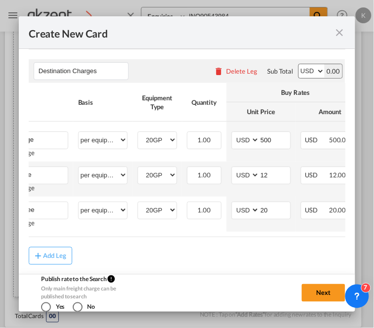
click at [203, 237] on table "Charges Basis Equipment Type Quantity Buy Rates Sell Rates Comments Action Unit…" at bounding box center [263, 160] width 627 height 154
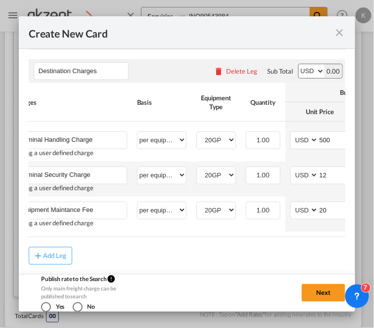
scroll to position [0, 0]
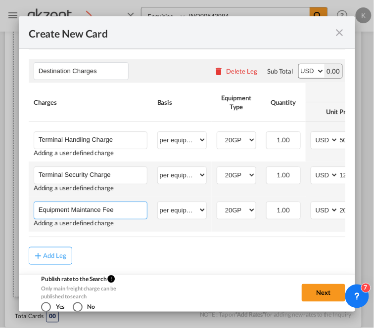
click at [92, 217] on input "Equipment Maintance Fee" at bounding box center [93, 209] width 108 height 15
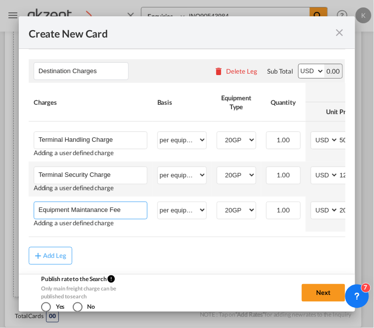
type input "Equipment Maintanance Fee"
click at [188, 261] on div "Add Leg" at bounding box center [187, 256] width 317 height 18
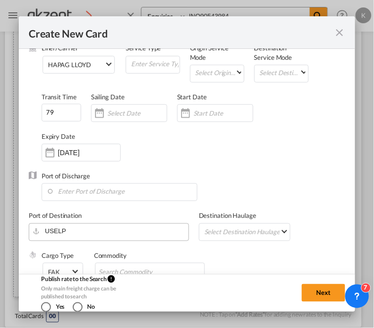
scroll to position [165, 0]
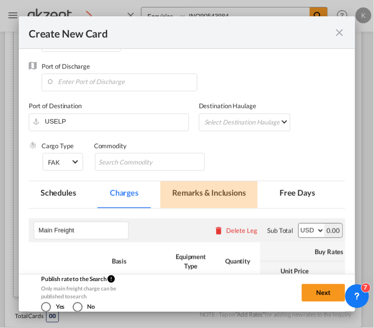
click at [220, 190] on md-tab-item "Remarks & Inclusions" at bounding box center [208, 195] width 97 height 27
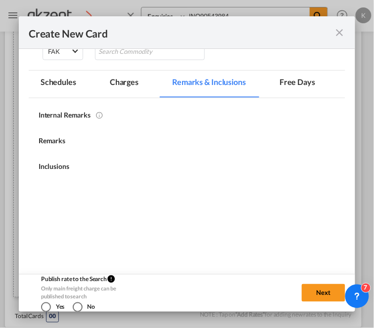
scroll to position [292, 0]
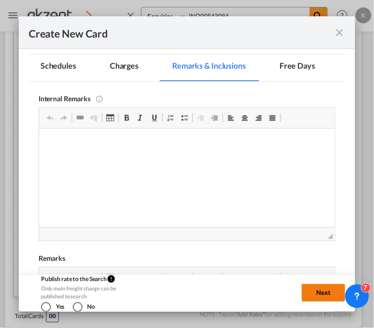
click at [305, 292] on button "Next" at bounding box center [324, 293] width 44 height 18
type input "[DATE]"
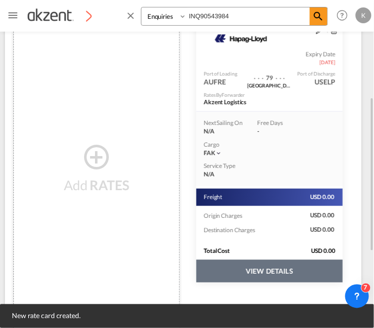
click at [292, 269] on button "VIEW DETAILS" at bounding box center [269, 271] width 146 height 23
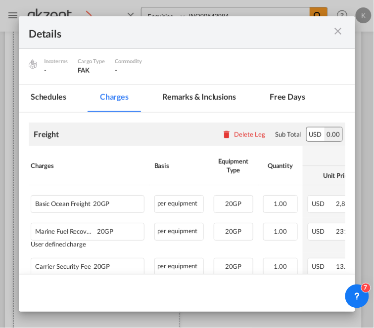
scroll to position [71, 0]
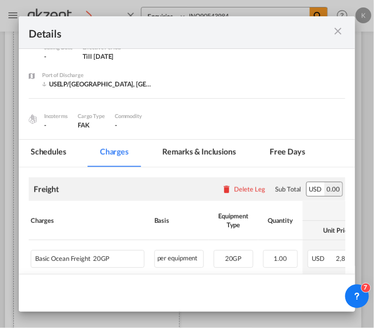
click at [221, 150] on md-tab-item "Remarks & Inclusions" at bounding box center [198, 153] width 97 height 27
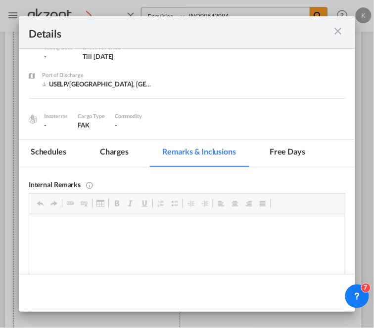
scroll to position [0, 0]
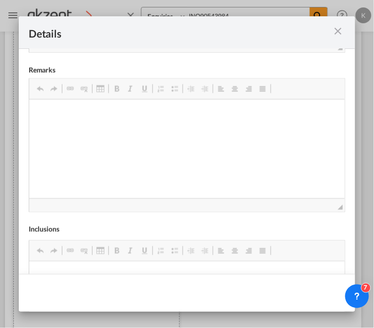
click at [339, 31] on md-icon "icon-close m-3 fg-AAA8AD cursor" at bounding box center [338, 31] width 12 height 12
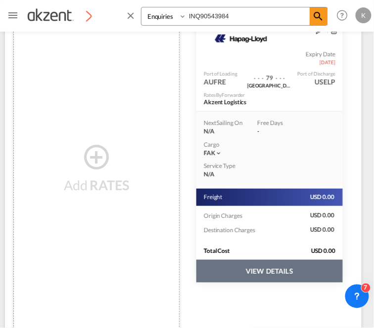
scroll to position [98, 0]
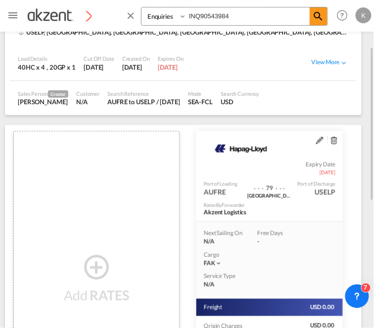
click at [318, 140] on md-icon "assets/icons/custom/edit-icon.svg" at bounding box center [319, 140] width 7 height 7
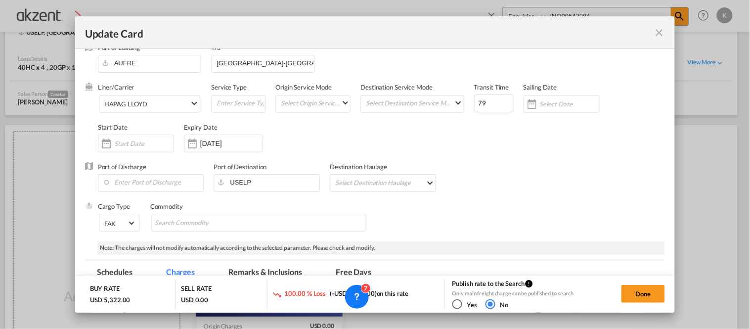
scroll to position [0, 0]
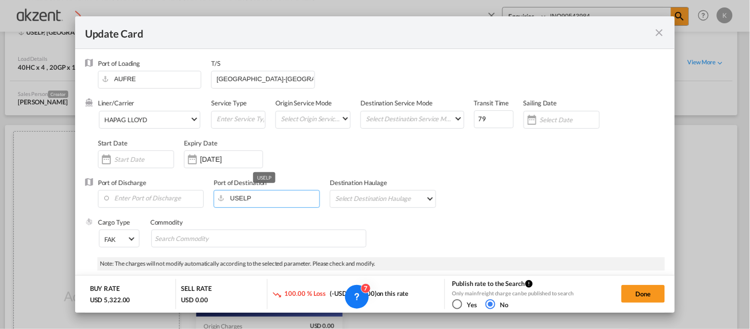
drag, startPoint x: 266, startPoint y: 200, endPoint x: 226, endPoint y: 206, distance: 40.0
click at [226, 206] on md-autocomplete-wrap "USELP" at bounding box center [268, 199] width 101 height 18
click at [137, 201] on input "Enter Port of Discharge" at bounding box center [153, 197] width 101 height 15
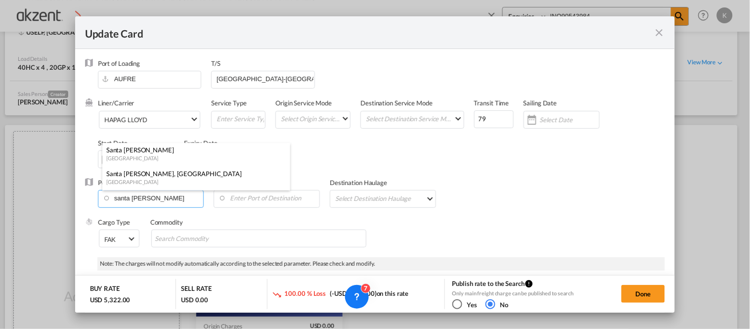
click at [154, 179] on div "[GEOGRAPHIC_DATA]" at bounding box center [193, 181] width 174 height 7
type input "Santa [PERSON_NAME], [GEOGRAPHIC_DATA], USSXT"
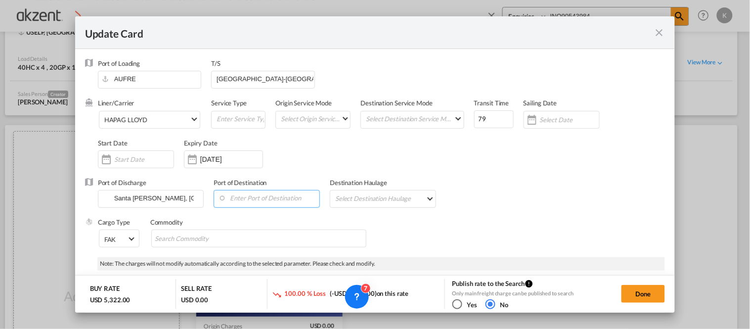
click at [260, 201] on input "Enter Port of Destination" at bounding box center [269, 197] width 101 height 15
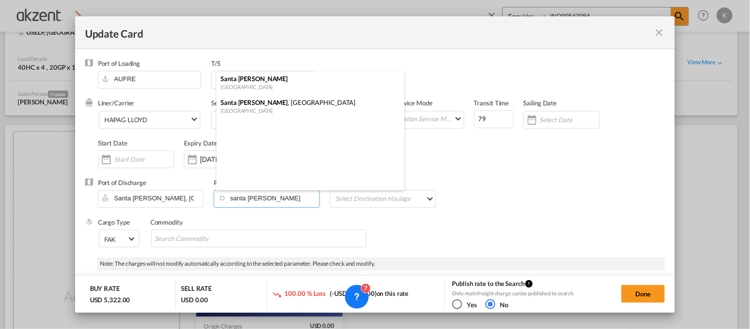
click at [273, 105] on div "Santa [PERSON_NAME] , [GEOGRAPHIC_DATA]" at bounding box center [308, 102] width 174 height 9
type input "Santa [PERSON_NAME], [GEOGRAPHIC_DATA], USSXT"
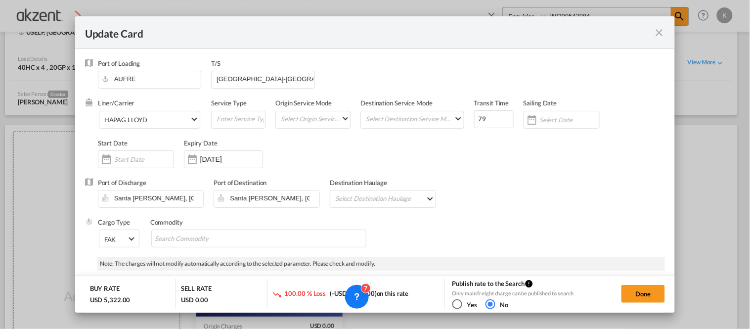
click at [493, 159] on div "Liner/Carrier HAPAG [PERSON_NAME] 2HM LOGISTICS D.O.O AAXL GLOBAL SHIPPING LINE…" at bounding box center [382, 137] width 568 height 79
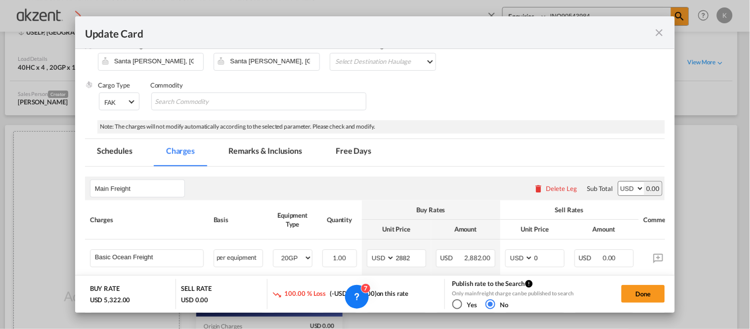
scroll to position [135, 0]
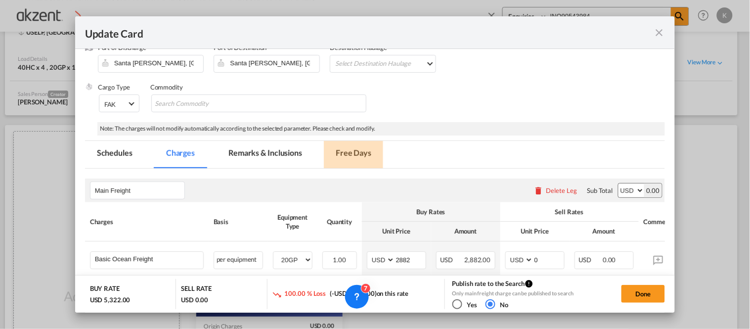
click at [360, 154] on md-tab-item "Free Days" at bounding box center [353, 154] width 59 height 27
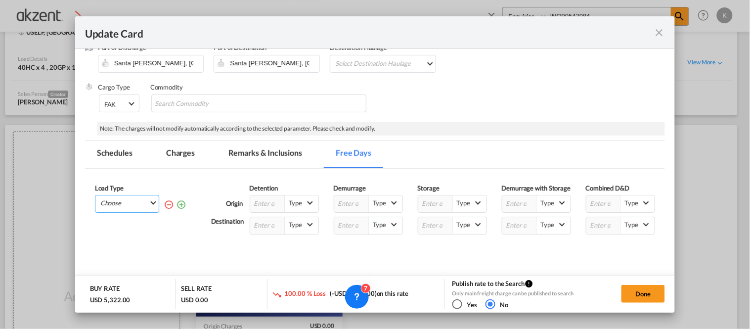
click at [144, 196] on md-select "Choose All 40HC 20GP" at bounding box center [128, 202] width 59 height 14
click at [120, 277] on md-option "20GP" at bounding box center [129, 279] width 67 height 24
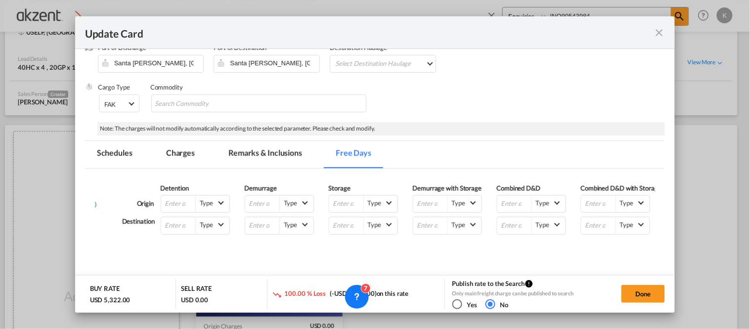
scroll to position [0, 106]
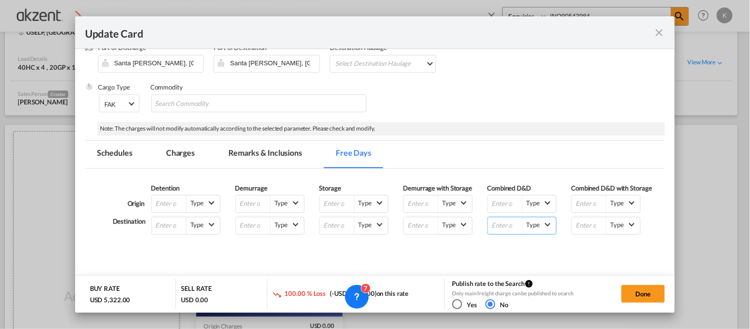
click at [496, 223] on input "Update Card Port ..." at bounding box center [505, 225] width 35 height 17
type input "2"
click at [256, 152] on md-tab-item "Remarks & Inclusions" at bounding box center [265, 154] width 97 height 27
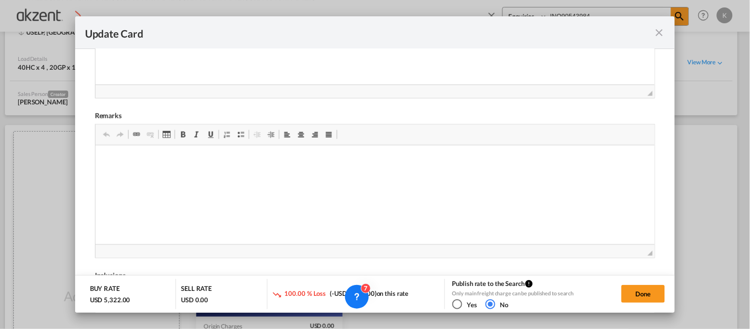
scroll to position [410, 0]
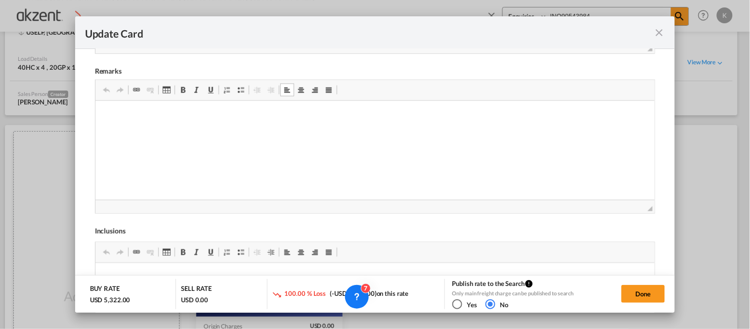
click at [241, 99] on span "Párrafo Numeración Viñetas Disminuir Sangría Aumentar Sangría Alinear a Izquier…" at bounding box center [279, 91] width 118 height 16
click at [241, 96] on span "Párrafo Numeración Viñetas Disminuir Sangría Aumentar Sangría Alinear a Izquier…" at bounding box center [279, 91] width 118 height 16
click at [240, 92] on span "Update Card Port ..." at bounding box center [241, 90] width 8 height 8
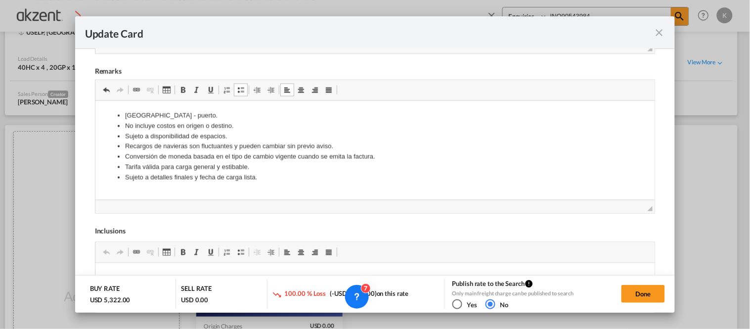
click at [161, 116] on li "[GEOGRAPHIC_DATA] - puerto." at bounding box center [375, 115] width 501 height 10
click at [180, 115] on li "Tarifa puerta - puerto." at bounding box center [375, 115] width 501 height 10
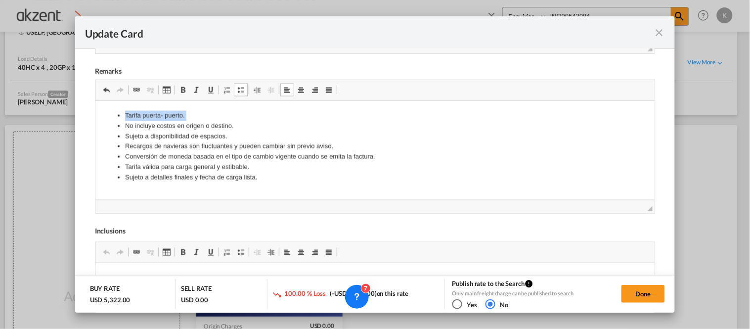
click at [180, 115] on li "Tarifa puerta - puerto." at bounding box center [375, 115] width 501 height 10
click at [176, 114] on li "Tarifa puerta - puerto." at bounding box center [375, 115] width 501 height 10
click at [236, 131] on li "Sujeto a disponibilidad de espacios." at bounding box center [375, 136] width 501 height 10
drag, startPoint x: 189, startPoint y: 124, endPoint x: 212, endPoint y: 126, distance: 23.3
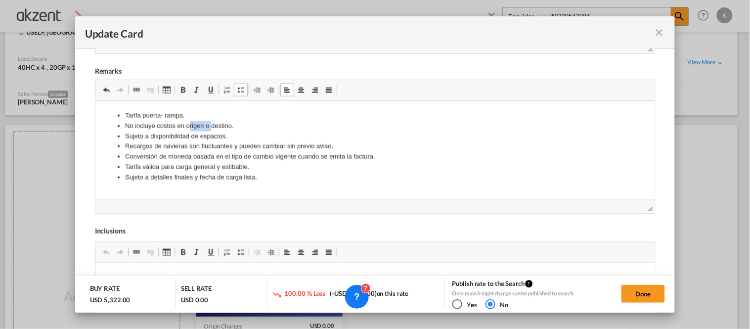
click at [212, 126] on li "No incluye costos en origen o destino." at bounding box center [375, 126] width 501 height 10
click at [218, 125] on li "No incluye costos en destino." at bounding box center [375, 126] width 501 height 10
click at [269, 179] on li "Sujeto a detalles finales y fecha de carga lista." at bounding box center [375, 177] width 501 height 10
click at [237, 141] on li "Recargos de navieras son fluctuantes y pueden cambiar sin previo aviso." at bounding box center [375, 146] width 501 height 10
click at [255, 158] on li "Conversión de moneda basada en el tipo de cambio vigente cuando se emita la fac…" at bounding box center [375, 156] width 501 height 10
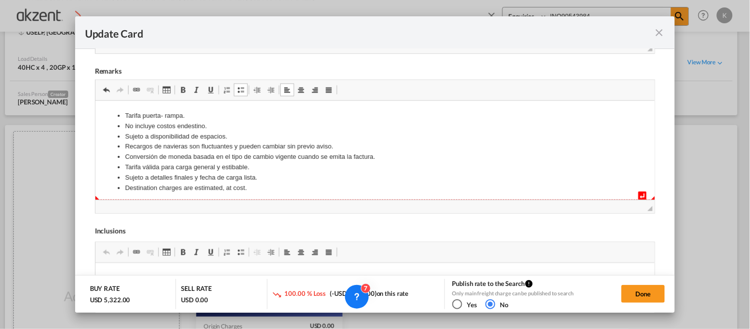
click at [259, 187] on li "Destination charges are estimated, at cost." at bounding box center [375, 188] width 501 height 10
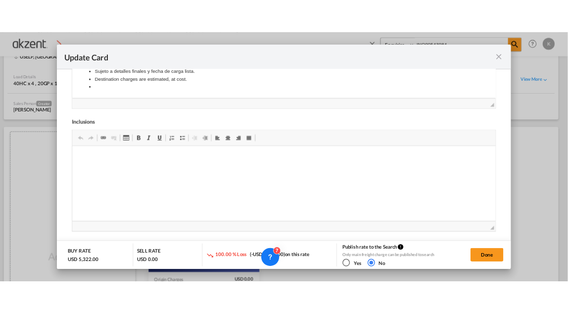
scroll to position [523, 0]
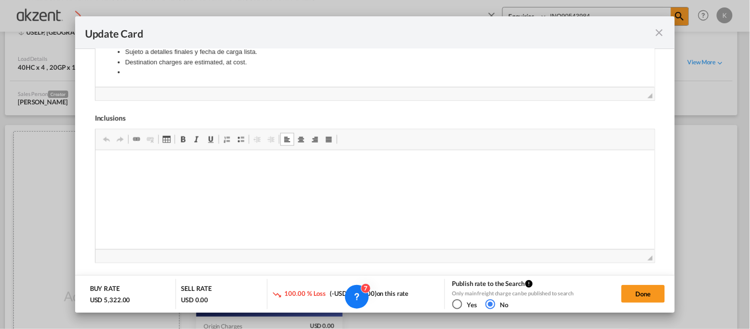
click at [238, 145] on link "Viñetas" at bounding box center [241, 139] width 14 height 13
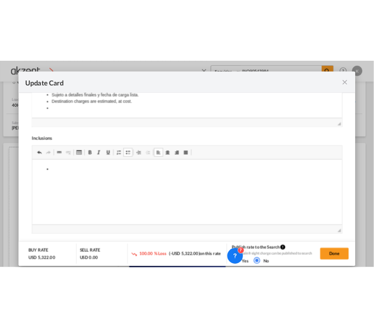
scroll to position [611, 0]
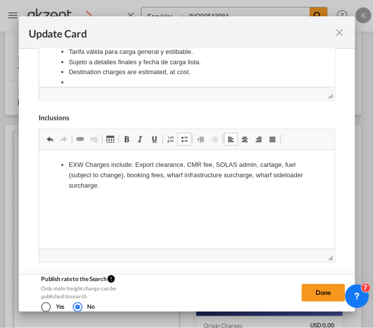
drag, startPoint x: 265, startPoint y: 176, endPoint x: 275, endPoint y: 176, distance: 9.4
click at [266, 176] on li "EXW Charges include: Export clearance, CMR fee, SOLAS admin, cartage, fuel (sub…" at bounding box center [186, 175] width 236 height 31
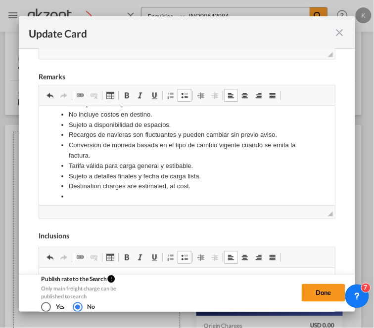
scroll to position [23, 0]
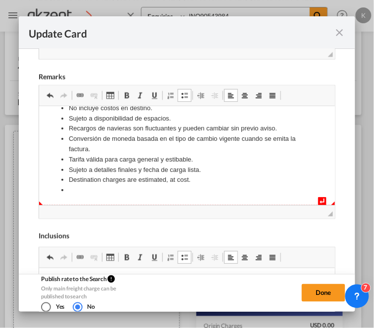
click at [165, 191] on li "Editor de Texto Enriquecido, editor17" at bounding box center [186, 190] width 236 height 10
click at [208, 188] on html "Tarifa puerta - rampa. No incluye costos en destino. Sujeto a disponibilidad de…" at bounding box center [187, 144] width 296 height 123
click at [207, 185] on li "Driver waiting time: 0.25hrs Free onsite:" at bounding box center [186, 190] width 236 height 10
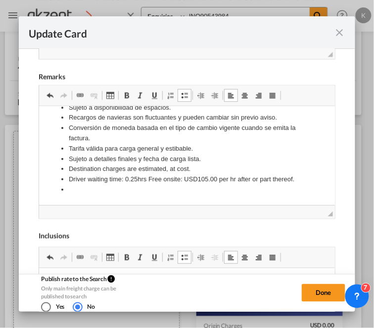
scroll to position [45, 0]
click at [110, 192] on html "Tarifa puerta - rampa. No incluye costos en destino. Sujeto a disponibilidad de…" at bounding box center [187, 138] width 296 height 133
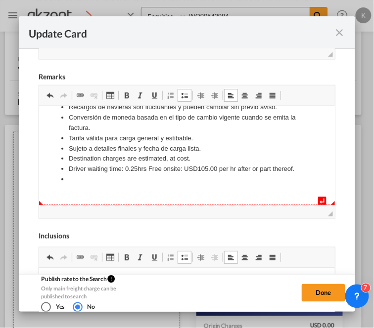
click at [94, 184] on li "Editor de Texto Enriquecido, editor17" at bounding box center [186, 179] width 236 height 10
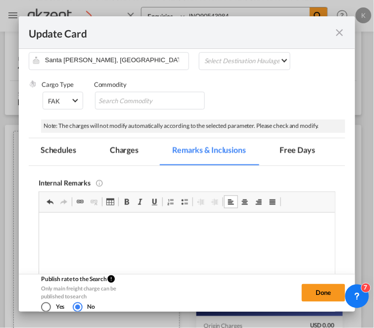
scroll to position [218, 0]
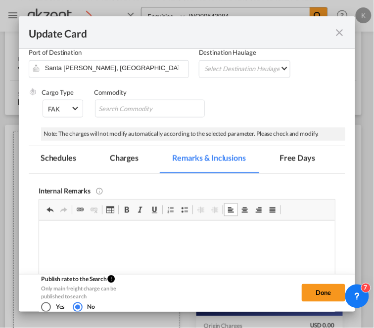
click at [125, 160] on md-tab-item "Charges" at bounding box center [124, 159] width 52 height 27
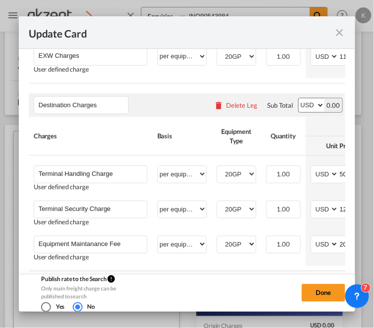
scroll to position [754, 0]
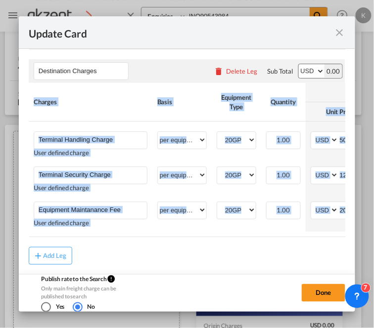
click at [244, 261] on div "Add Leg" at bounding box center [187, 256] width 317 height 18
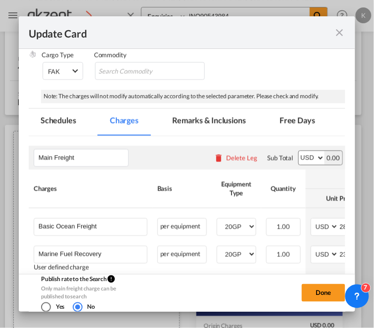
scroll to position [275, 0]
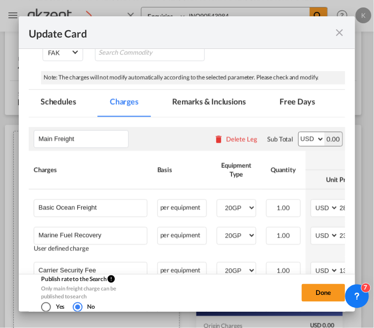
click at [282, 105] on md-tab-item "Free Days" at bounding box center [297, 103] width 59 height 27
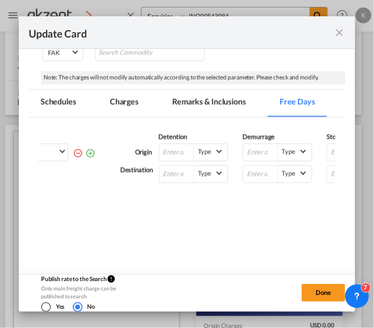
scroll to position [0, 0]
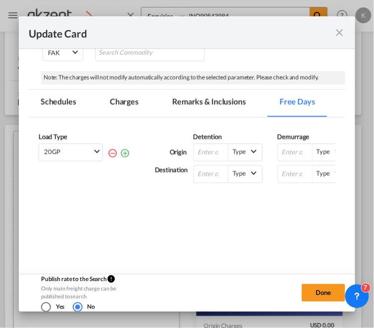
click at [214, 107] on md-tab-item "Remarks & Inclusions" at bounding box center [208, 103] width 97 height 27
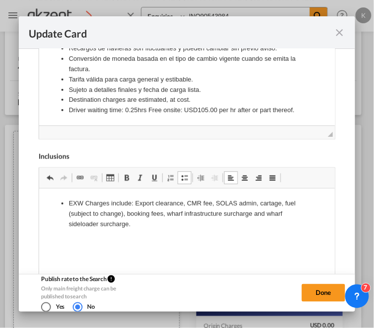
scroll to position [604, 0]
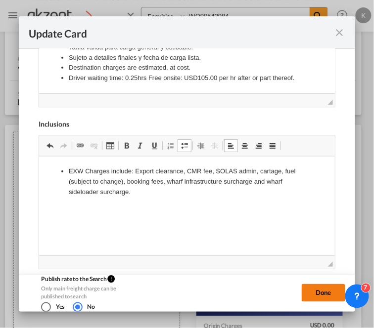
click at [302, 291] on button "Done" at bounding box center [324, 293] width 44 height 18
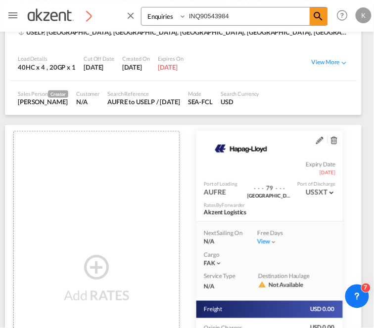
type input "[DATE]"
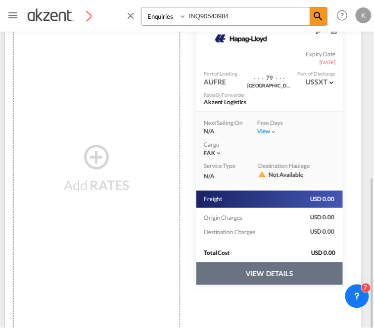
scroll to position [263, 0]
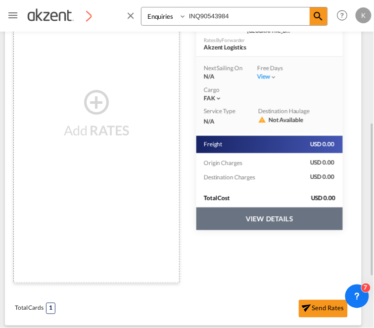
click at [264, 219] on button "VIEW DETAILS" at bounding box center [269, 219] width 146 height 23
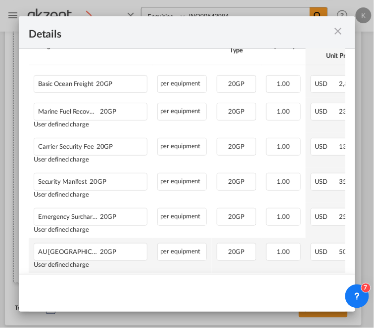
scroll to position [275, 0]
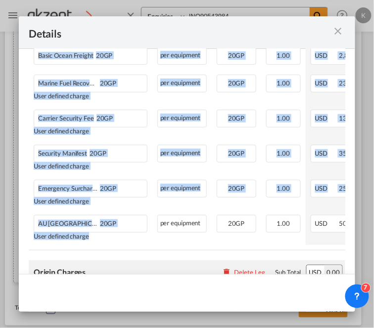
drag, startPoint x: 154, startPoint y: 250, endPoint x: 201, endPoint y: 251, distance: 47.0
click at [201, 250] on div "Charges Basis Equipment Type Quantity Buy Rates Sell Rates Comments Unit Price …" at bounding box center [187, 124] width 317 height 252
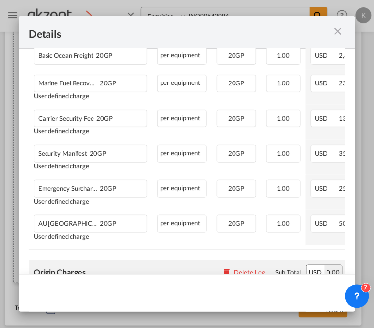
click at [197, 254] on rate-modification "Freight Please enter leg name Leg Name Already Exists Delete Leg Sub Total USD …" at bounding box center [187, 260] width 317 height 593
drag, startPoint x: 177, startPoint y: 250, endPoint x: 194, endPoint y: 250, distance: 17.3
click at [194, 250] on table "Charges Basis Equipment Type Quantity Buy Rates Sell Rates Comments Unit Price …" at bounding box center [326, 124] width 594 height 252
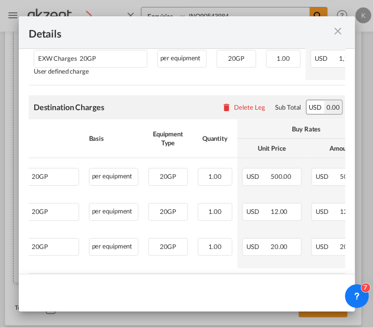
scroll to position [0, 69]
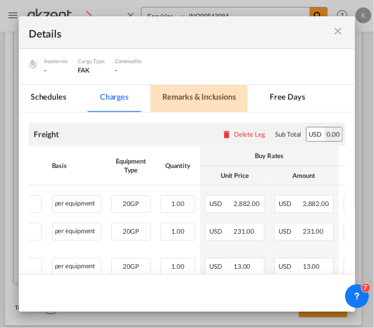
click at [204, 101] on md-tab-item "Remarks & Inclusions" at bounding box center [198, 98] width 97 height 27
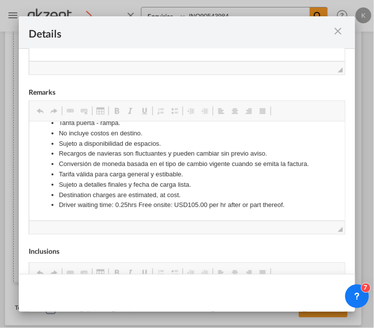
scroll to position [0, 0]
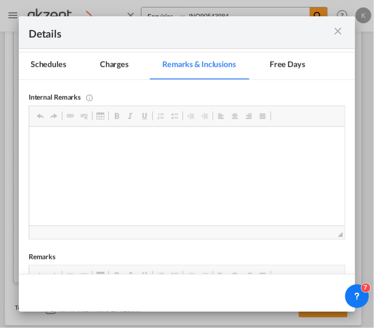
click at [341, 30] on md-icon "icon-close m-3 fg-AAA8AD cursor" at bounding box center [338, 31] width 12 height 12
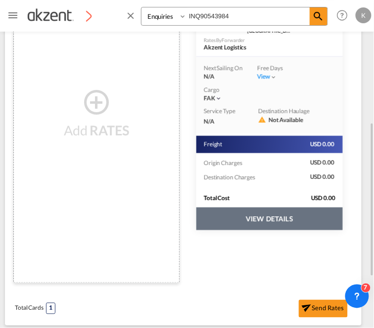
scroll to position [318, 0]
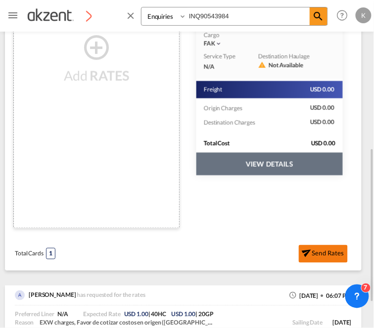
click at [312, 250] on md-icon "icon-send" at bounding box center [306, 251] width 13 height 13
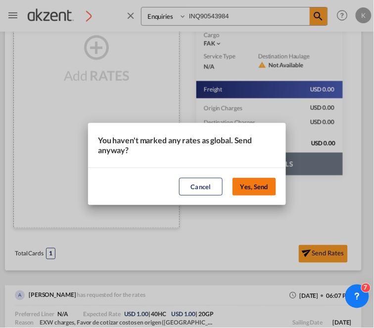
click at [255, 185] on button "Yes, Send" at bounding box center [254, 187] width 44 height 18
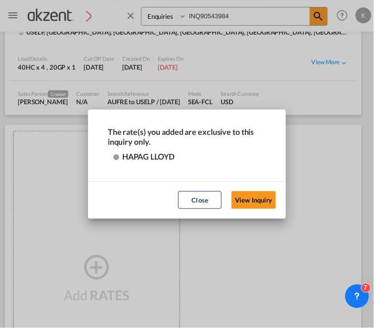
scroll to position [0, 0]
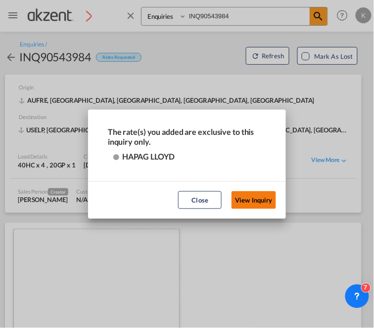
click at [258, 198] on button "View Inquiry" at bounding box center [253, 200] width 45 height 18
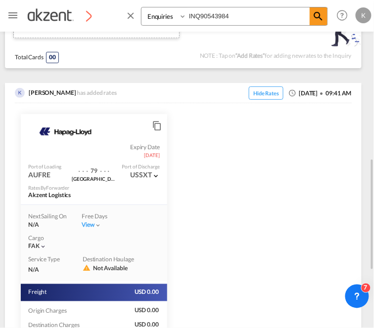
click at [155, 126] on md-icon "icon-content-copy" at bounding box center [155, 123] width 7 height 7
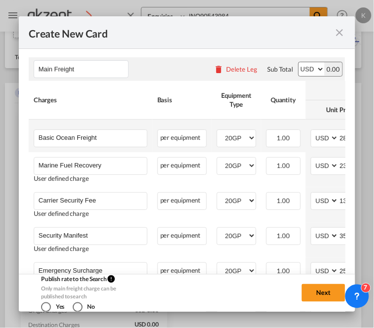
scroll to position [384, 0]
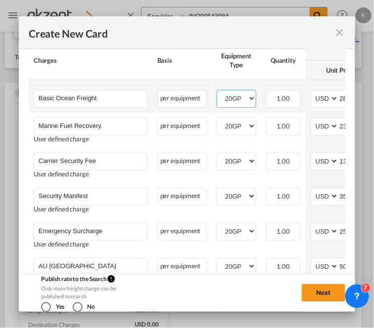
click at [244, 99] on select "40HC 20GP" at bounding box center [236, 98] width 39 height 13
select select "40HC"
click at [217, 92] on select "40HC 20GP" at bounding box center [236, 98] width 39 height 13
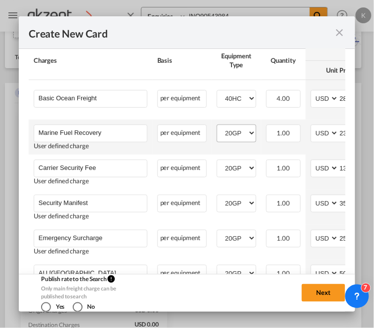
click at [243, 126] on md-input-container "40HC 20GP" at bounding box center [236, 132] width 39 height 15
click at [244, 136] on select "40HC 20GP" at bounding box center [236, 133] width 39 height 13
select select "40HC"
click at [217, 127] on select "40HC 20GP" at bounding box center [236, 133] width 39 height 13
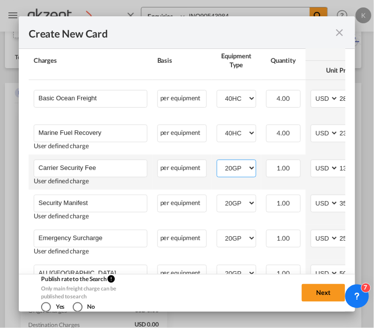
click at [239, 170] on select "40HC 20GP" at bounding box center [236, 168] width 39 height 13
select select "40HC"
click at [217, 162] on select "40HC 20GP" at bounding box center [236, 168] width 39 height 13
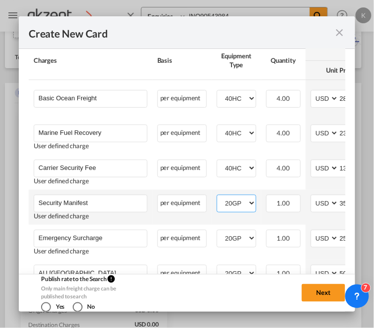
click at [235, 207] on select "40HC 20GP" at bounding box center [236, 203] width 39 height 13
select select "40HC"
click at [217, 197] on select "40HC 20GP" at bounding box center [236, 203] width 39 height 13
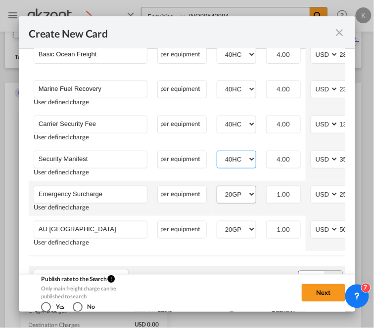
scroll to position [439, 0]
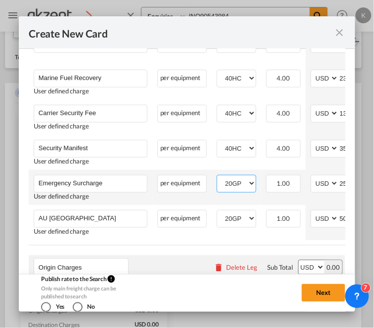
click at [236, 184] on select "40HC 20GP" at bounding box center [236, 183] width 39 height 13
select select "40HC"
click at [217, 177] on select "40HC 20GP" at bounding box center [236, 183] width 39 height 13
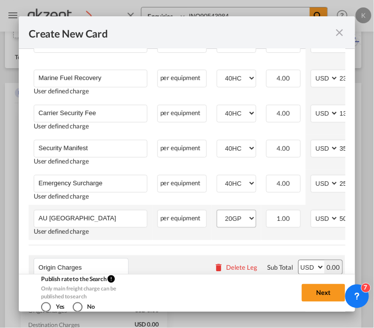
click at [239, 213] on md-input-container "40HC 20GP" at bounding box center [236, 218] width 39 height 15
click at [241, 220] on select "40HC 20GP" at bounding box center [236, 218] width 39 height 13
select select "40HC"
click at [217, 212] on select "40HC 20GP" at bounding box center [236, 218] width 39 height 13
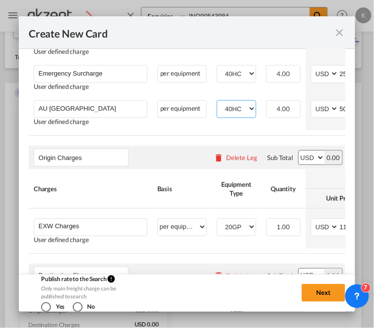
scroll to position [550, 0]
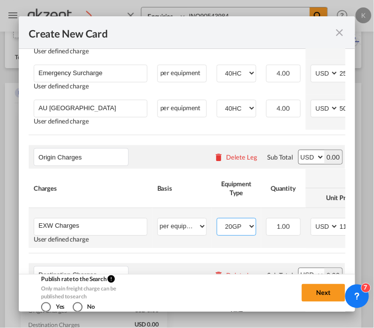
click at [239, 230] on select "40HC 20GP" at bounding box center [236, 226] width 39 height 13
select select "40HC"
click at [217, 223] on select "40HC 20GP" at bounding box center [236, 226] width 39 height 13
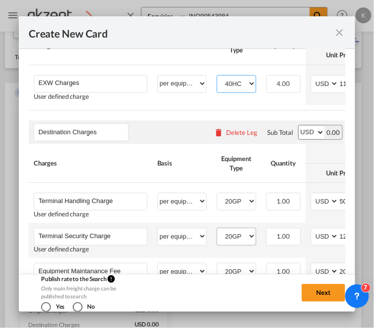
scroll to position [714, 0]
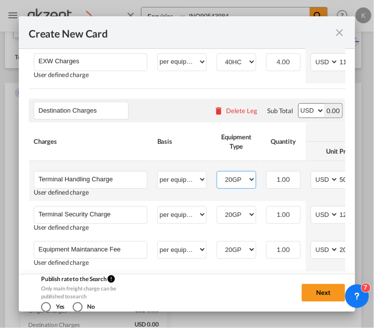
click at [238, 186] on select "40HC 20GP" at bounding box center [236, 179] width 39 height 13
select select "40HC"
click at [217, 179] on select "40HC 20GP" at bounding box center [236, 179] width 39 height 13
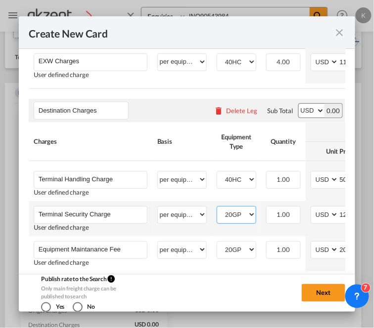
click at [239, 219] on select "40HC 20GP" at bounding box center [236, 214] width 39 height 13
select select "40HC"
click at [217, 214] on select "40HC 20GP" at bounding box center [236, 214] width 39 height 13
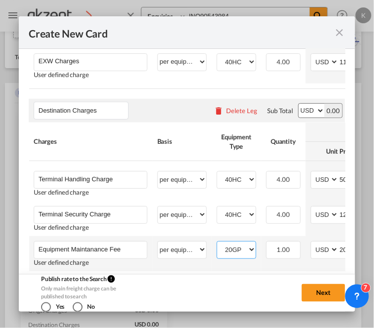
click at [233, 251] on select "40HC 20GP" at bounding box center [236, 249] width 39 height 13
select select "40HC"
click at [217, 249] on select "40HC 20GP" at bounding box center [236, 249] width 39 height 13
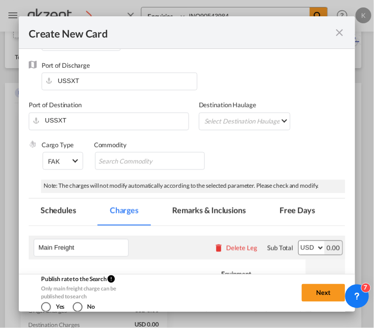
scroll to position [165, 0]
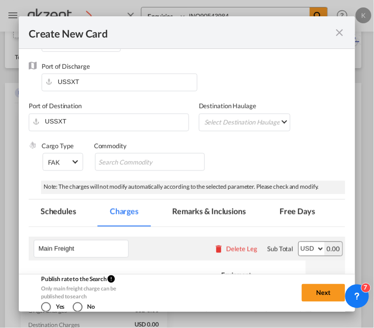
click at [306, 209] on md-tab-item "Free Days" at bounding box center [297, 213] width 59 height 27
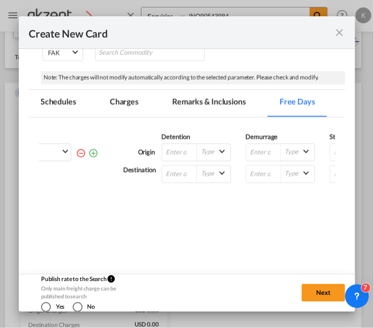
scroll to position [0, 0]
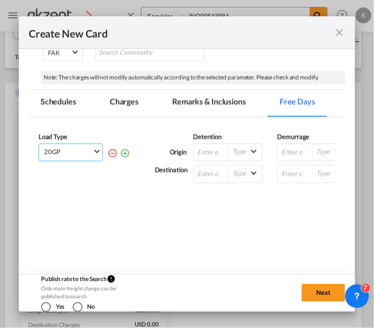
click at [70, 152] on span "20GP" at bounding box center [68, 152] width 48 height 9
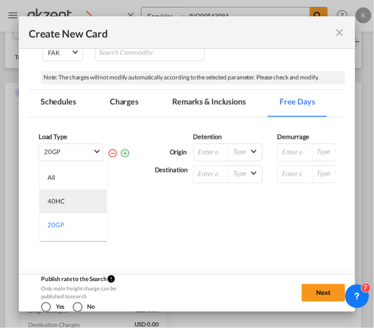
click at [76, 204] on md-option "40HC" at bounding box center [73, 202] width 67 height 24
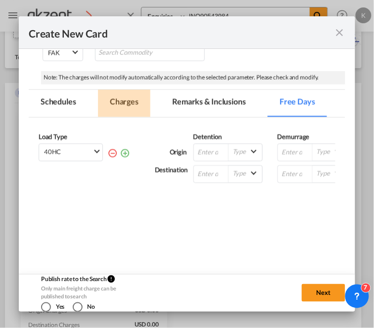
click at [127, 101] on md-tab-item "Charges" at bounding box center [124, 103] width 52 height 27
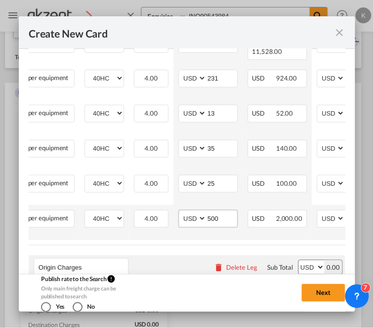
scroll to position [384, 0]
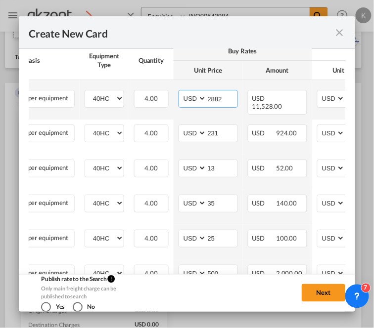
drag, startPoint x: 227, startPoint y: 99, endPoint x: 195, endPoint y: 101, distance: 31.2
click at [195, 101] on md-input-container "AED AFN ALL AMD ANG AOA ARS AUD AWG AZN BAM BBD BDT BGN BHD BIF BMD BND [PERSON…" at bounding box center [208, 99] width 59 height 18
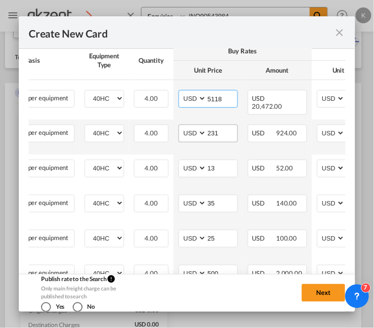
type input "5118"
click at [215, 132] on input "231" at bounding box center [222, 132] width 31 height 15
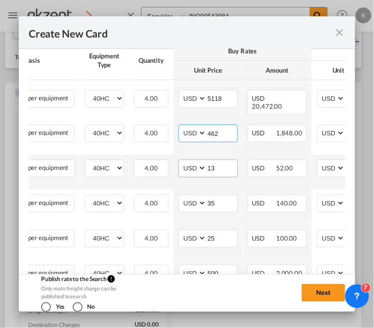
type input "462"
click at [217, 171] on input "13" at bounding box center [222, 167] width 31 height 15
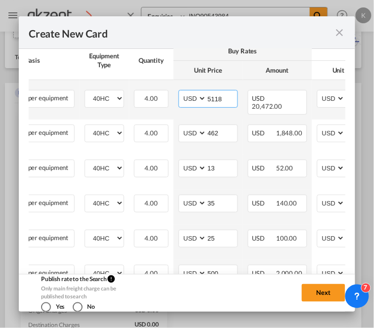
click at [228, 100] on input "5118" at bounding box center [222, 98] width 31 height 15
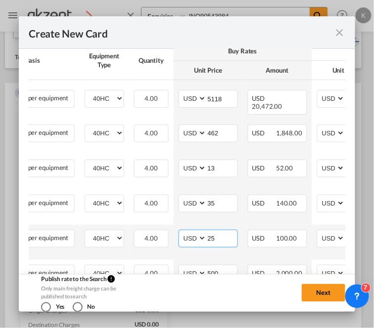
click at [224, 238] on input "25" at bounding box center [222, 237] width 31 height 15
type input "2"
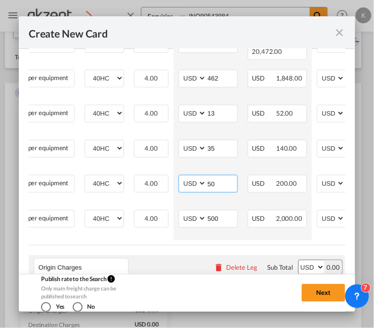
scroll to position [495, 0]
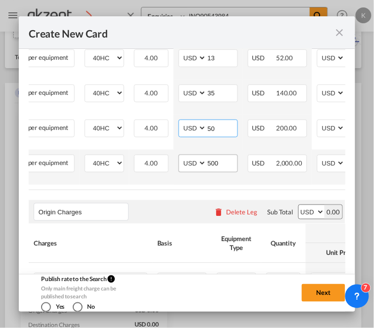
type input "50"
click at [213, 162] on input "500" at bounding box center [222, 162] width 31 height 15
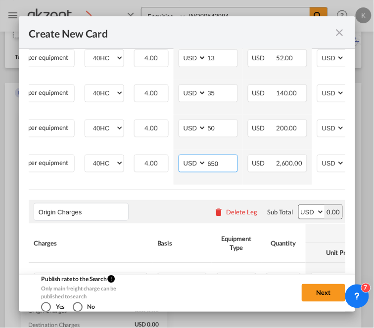
type input "650"
click at [196, 189] on table "Charges Basis Equipment Type Quantity Buy Rates Sell Rates Comments Action Unit…" at bounding box center [210, 60] width 627 height 259
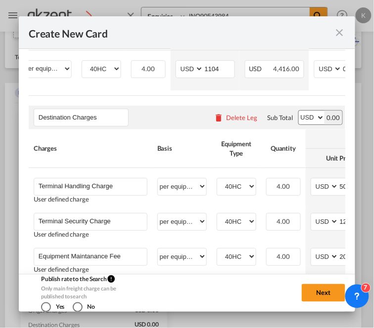
scroll to position [651, 0]
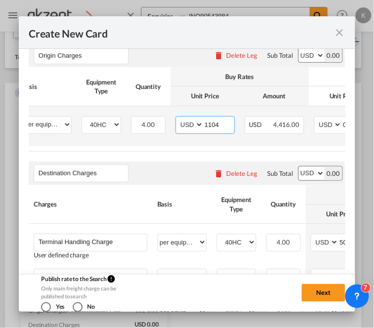
click at [211, 127] on input "1104" at bounding box center [219, 124] width 31 height 15
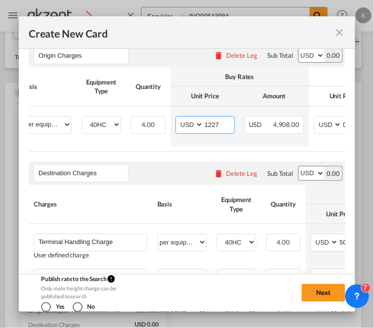
type input "1227"
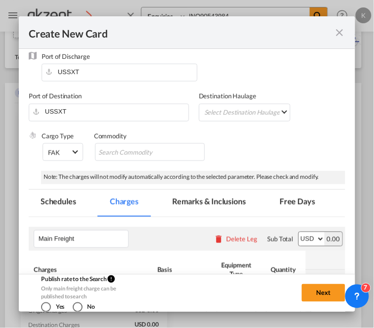
scroll to position [212, 0]
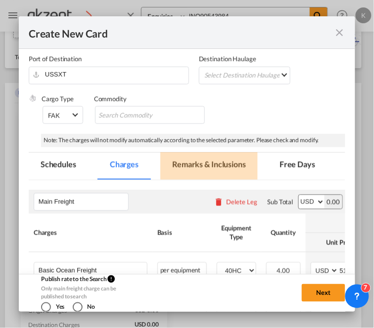
click at [211, 163] on md-tab-item "Remarks & Inclusions" at bounding box center [208, 166] width 97 height 27
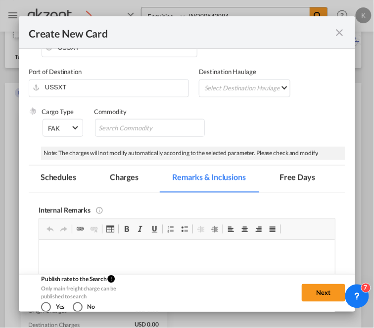
scroll to position [172, 0]
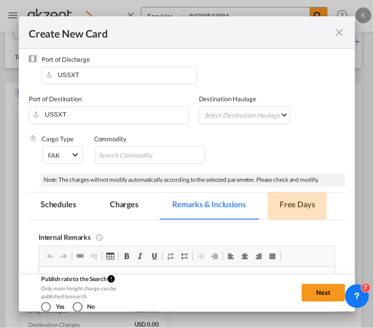
drag, startPoint x: 285, startPoint y: 212, endPoint x: 277, endPoint y: 212, distance: 7.9
click at [285, 212] on md-tab-item "Free Days" at bounding box center [297, 206] width 59 height 27
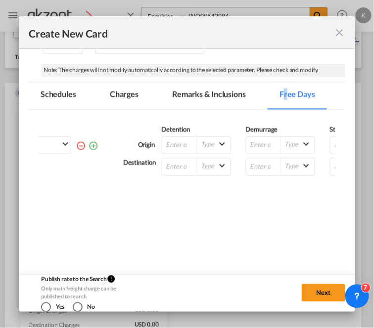
scroll to position [0, 0]
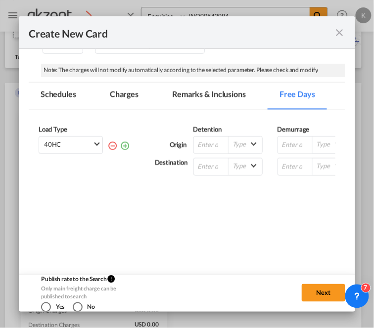
click at [300, 280] on div "Next" at bounding box center [243, 293] width 203 height 37
click at [304, 289] on button "Next" at bounding box center [324, 293] width 44 height 18
type input "[DATE]"
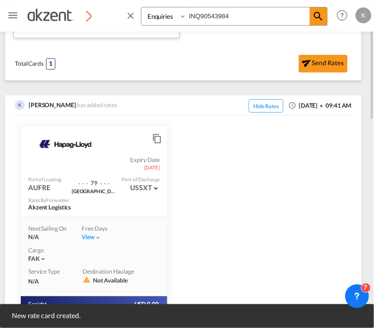
scroll to position [303, 0]
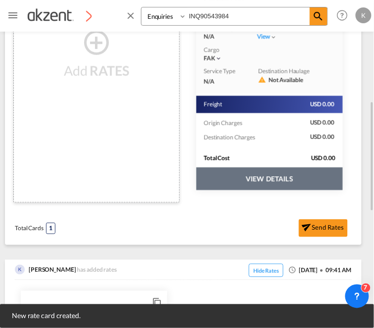
click at [240, 177] on button "VIEW DETAILS" at bounding box center [269, 179] width 146 height 23
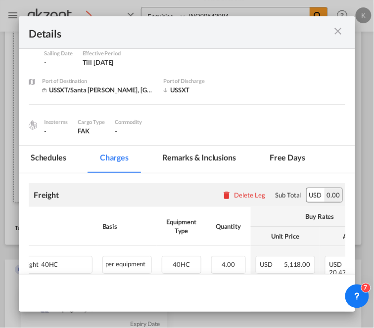
scroll to position [0, 0]
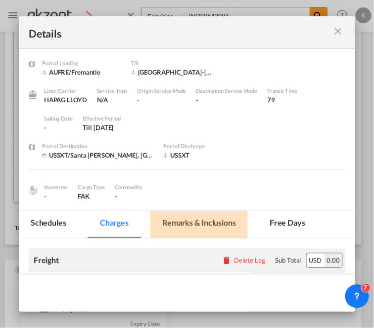
click at [217, 226] on md-tab-item "Remarks & Inclusions" at bounding box center [198, 224] width 97 height 27
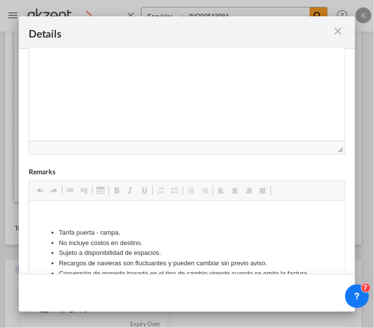
scroll to position [165, 0]
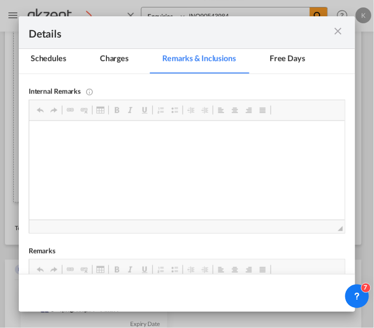
click at [285, 62] on md-tab-item "Free days" at bounding box center [287, 59] width 59 height 27
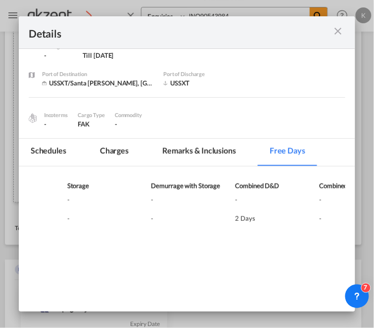
scroll to position [0, 268]
click at [342, 27] on md-icon "icon-close m-3 fg-AAA8AD cursor" at bounding box center [338, 31] width 12 height 12
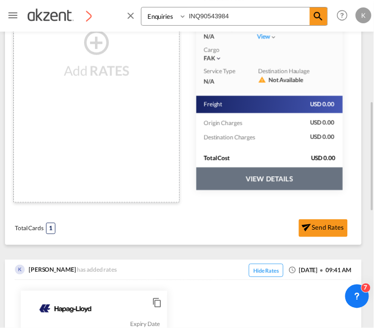
click at [329, 241] on div "Total Cards 1 Send Rates" at bounding box center [183, 228] width 357 height 34
click at [329, 233] on button "Send Rates" at bounding box center [323, 229] width 49 height 18
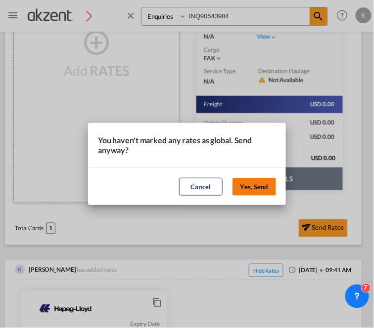
click at [260, 184] on button "Yes, Send" at bounding box center [254, 187] width 44 height 18
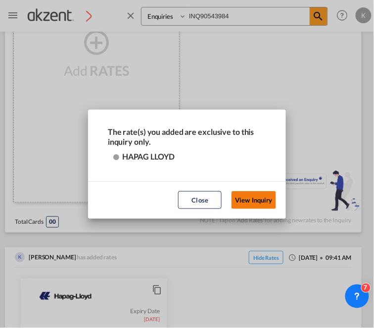
click at [253, 199] on button "View Inquiry" at bounding box center [253, 200] width 45 height 18
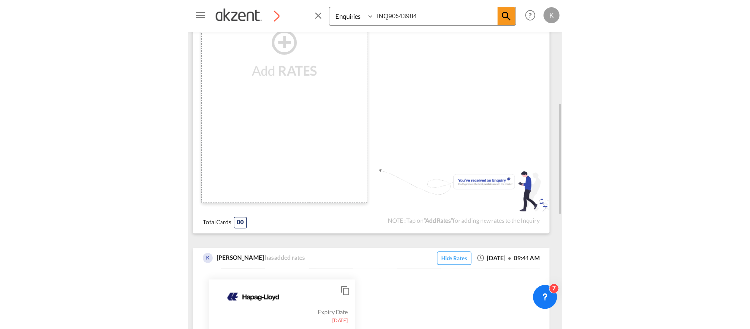
scroll to position [0, 0]
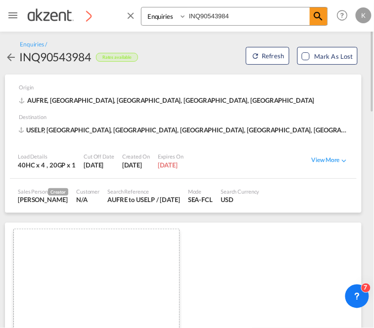
click at [70, 55] on div "INQ90543984" at bounding box center [55, 57] width 72 height 16
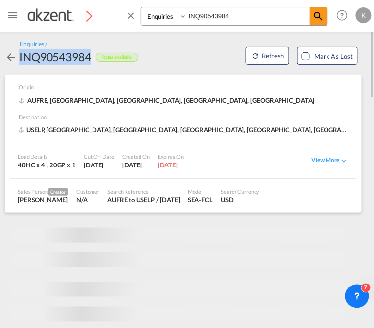
click at [70, 55] on div "INQ90543984" at bounding box center [55, 57] width 72 height 16
copy div "INQ90543984"
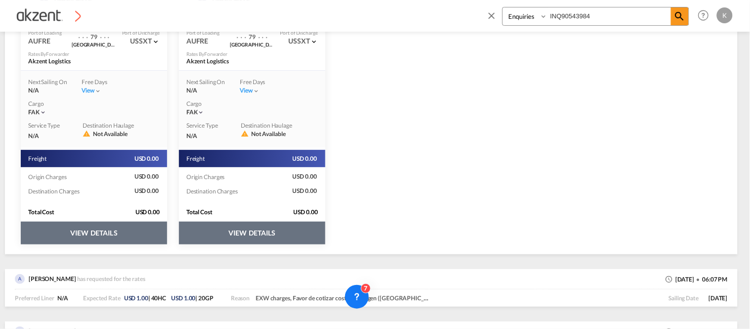
scroll to position [384, 0]
